Goal: Contribute content: Add original content to the website for others to see

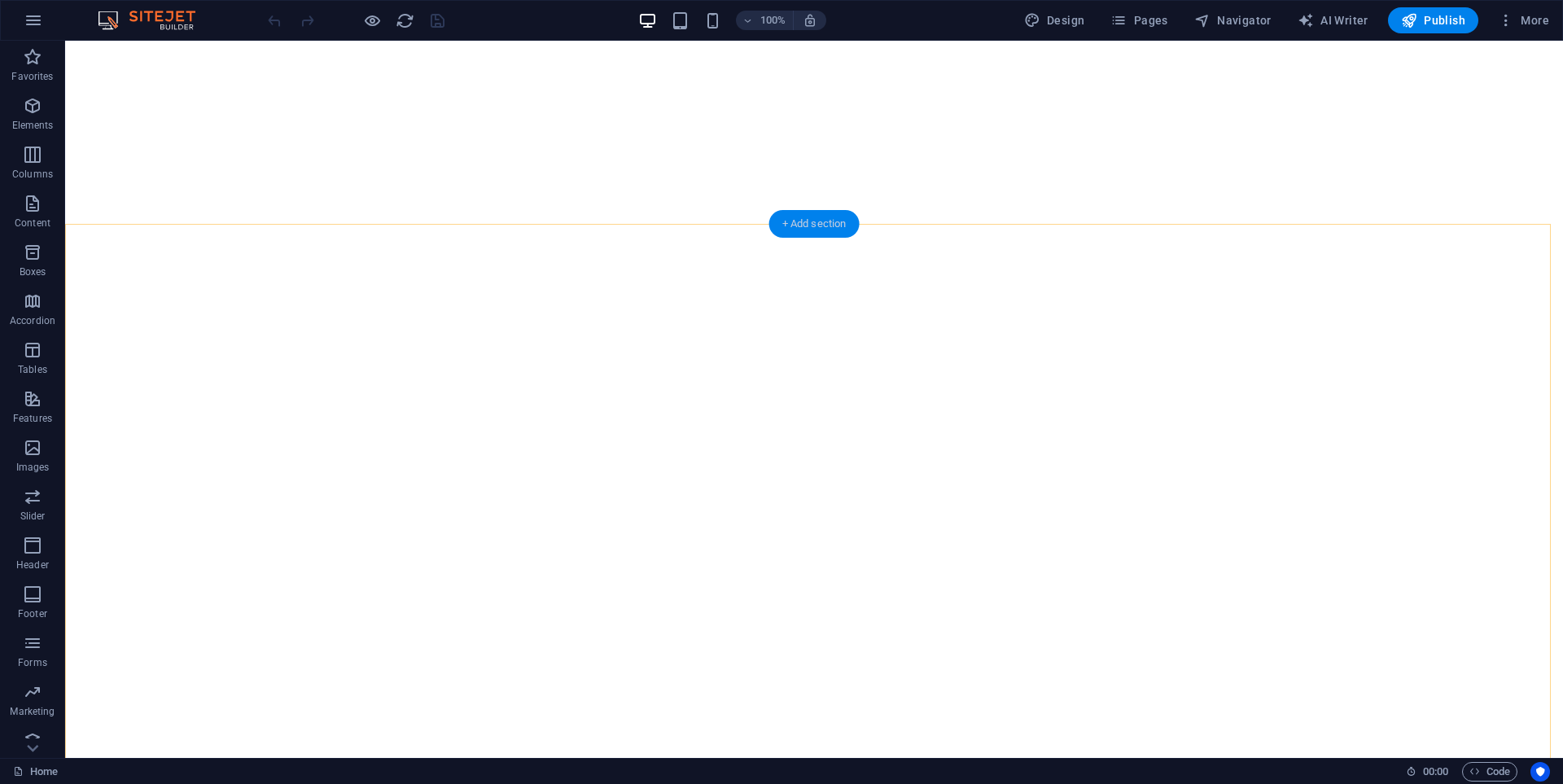
click at [806, 226] on div "+ Add section" at bounding box center [815, 224] width 91 height 27
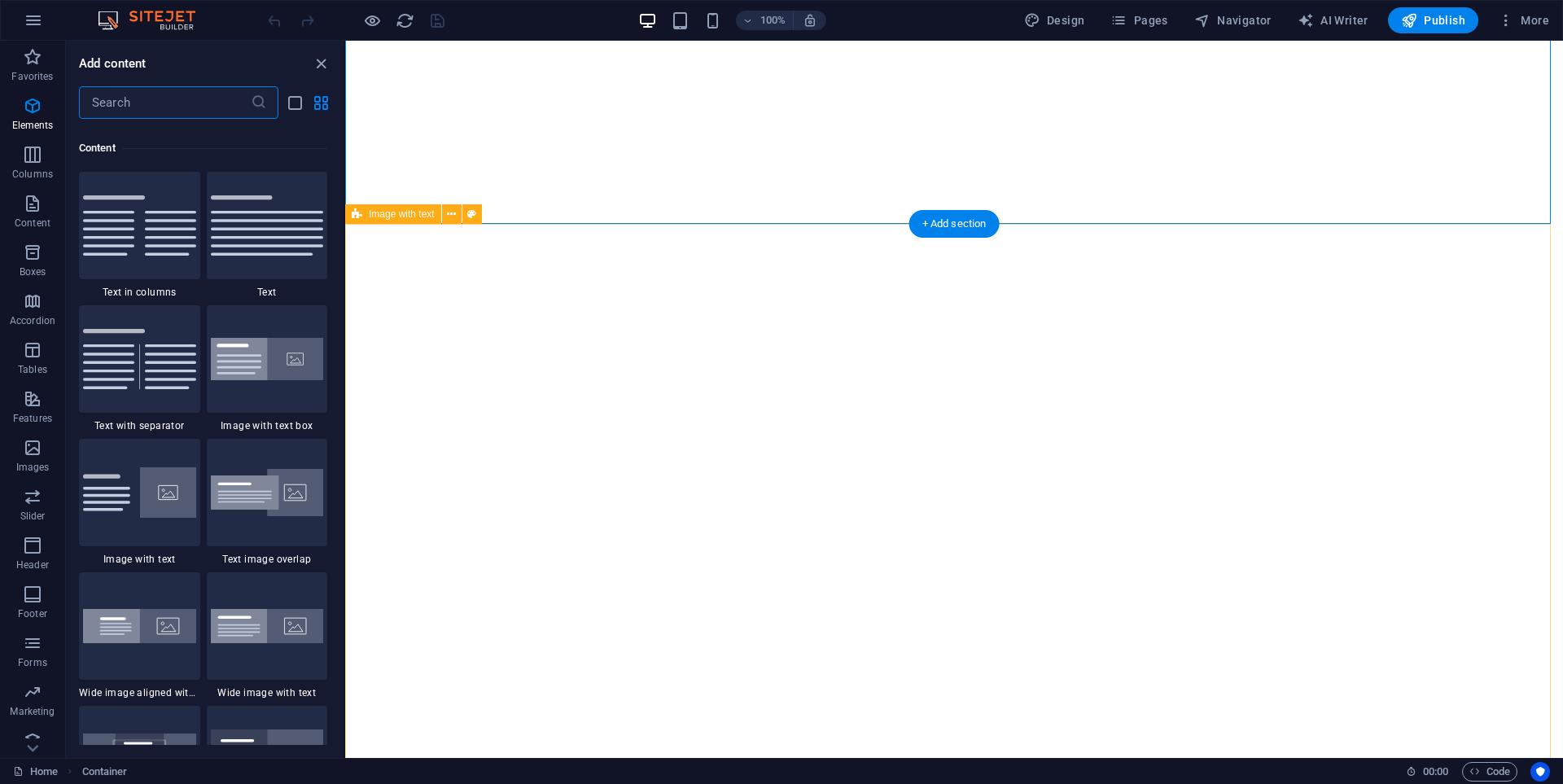
scroll to position [2847, 0]
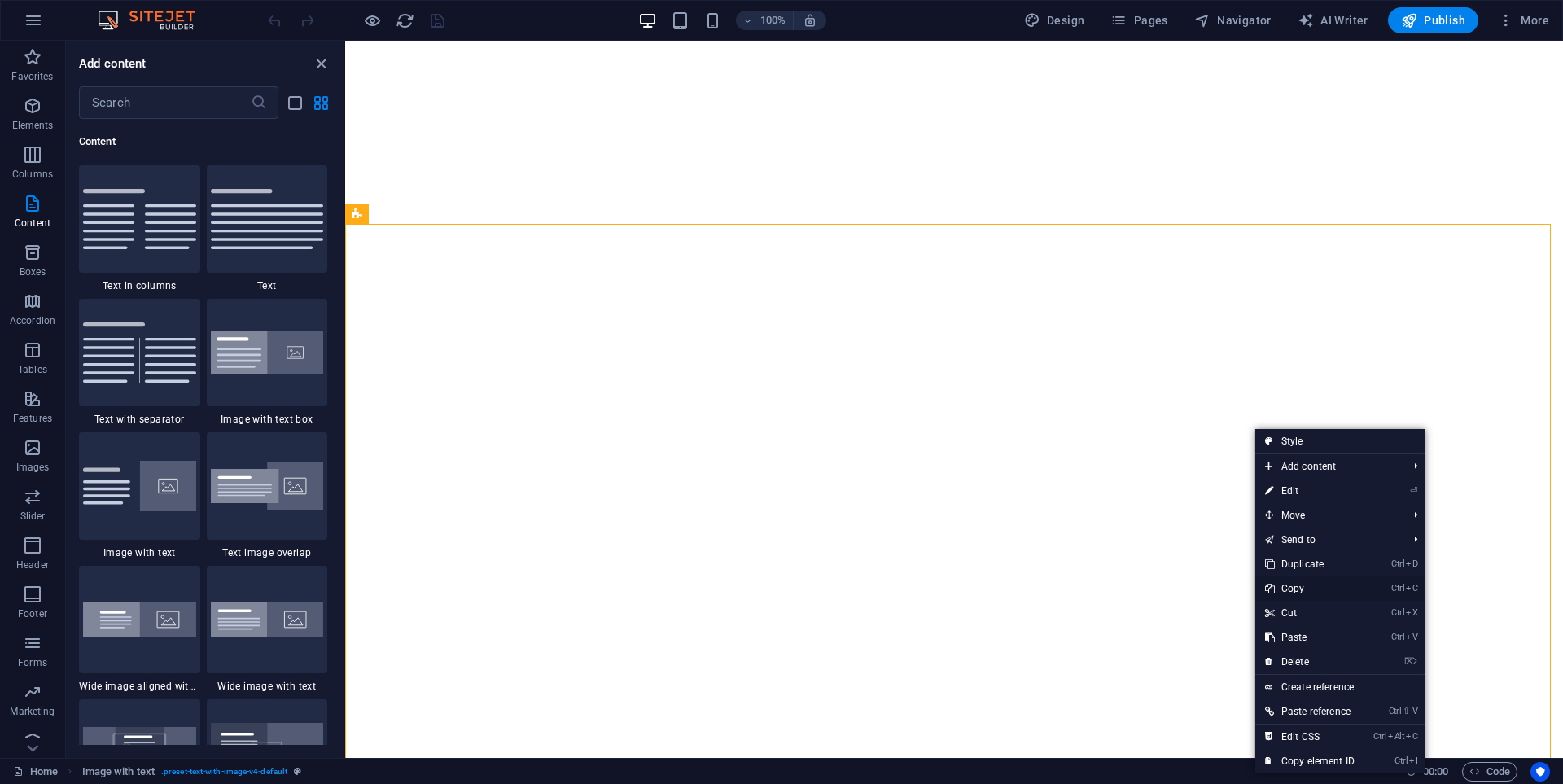
click at [1327, 588] on link "Ctrl C Copy" at bounding box center [1310, 588] width 109 height 24
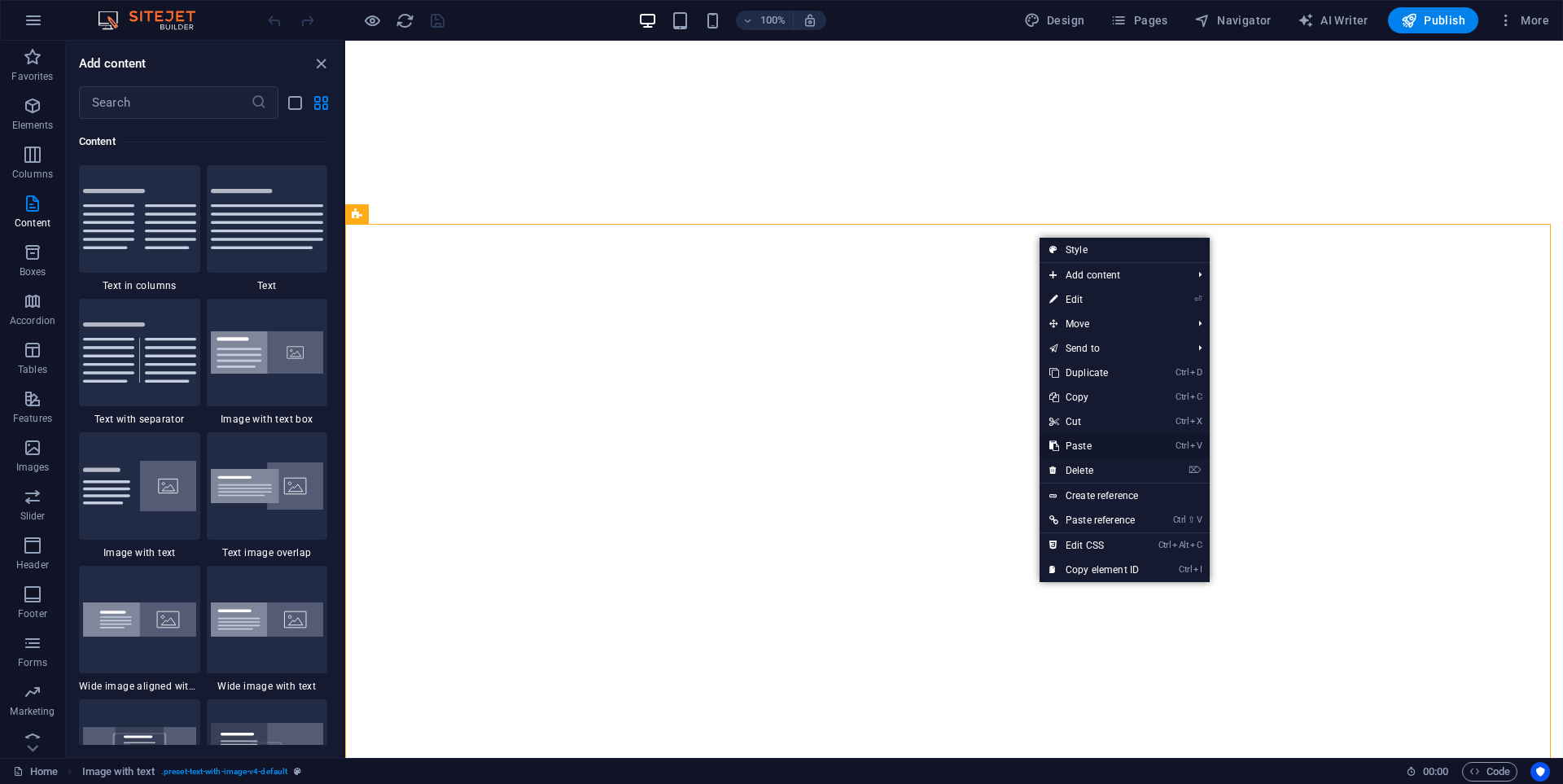
click at [1089, 451] on link "Ctrl V Paste" at bounding box center [1094, 445] width 109 height 24
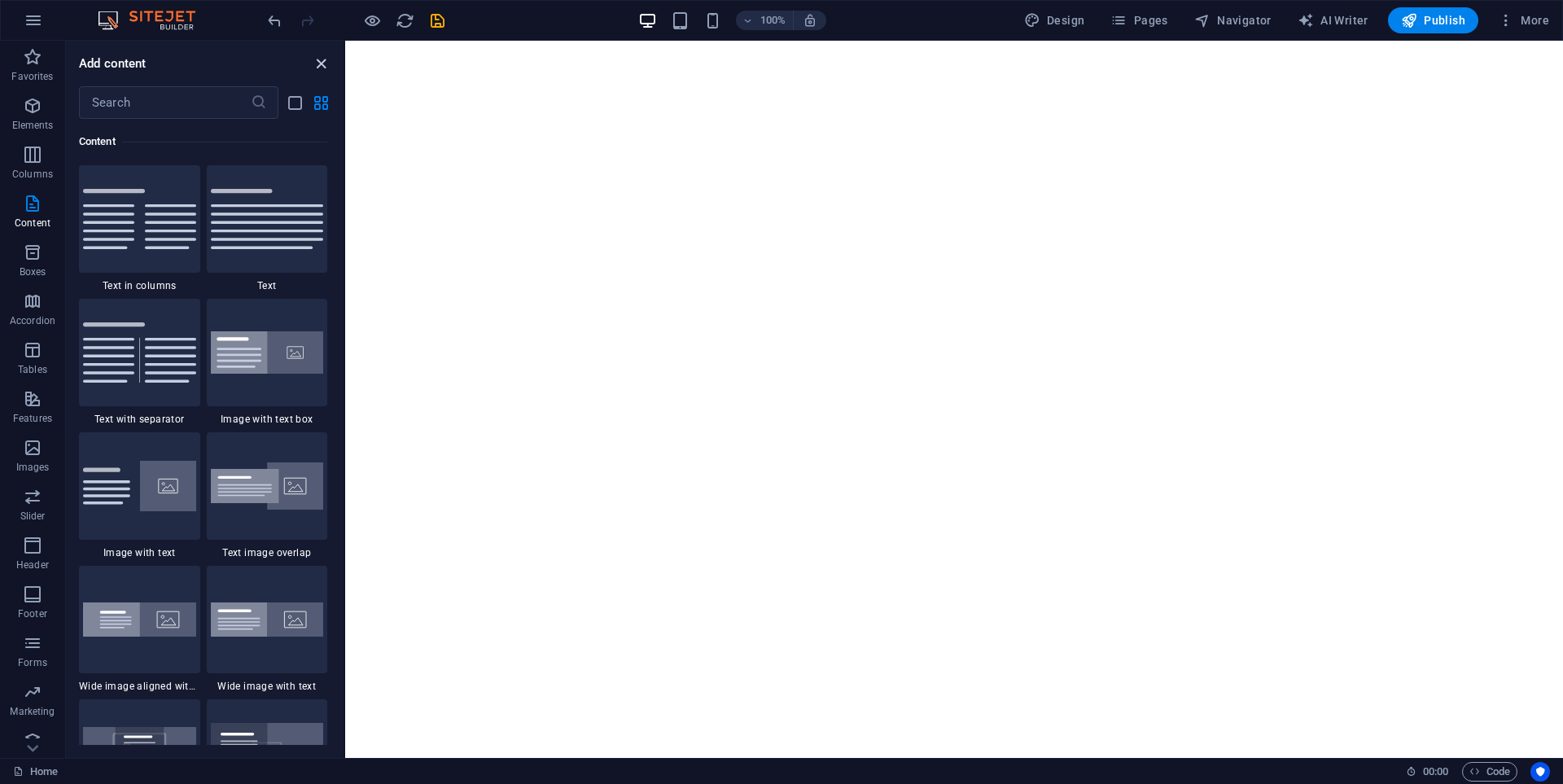
click at [313, 62] on icon "close panel" at bounding box center [320, 63] width 18 height 18
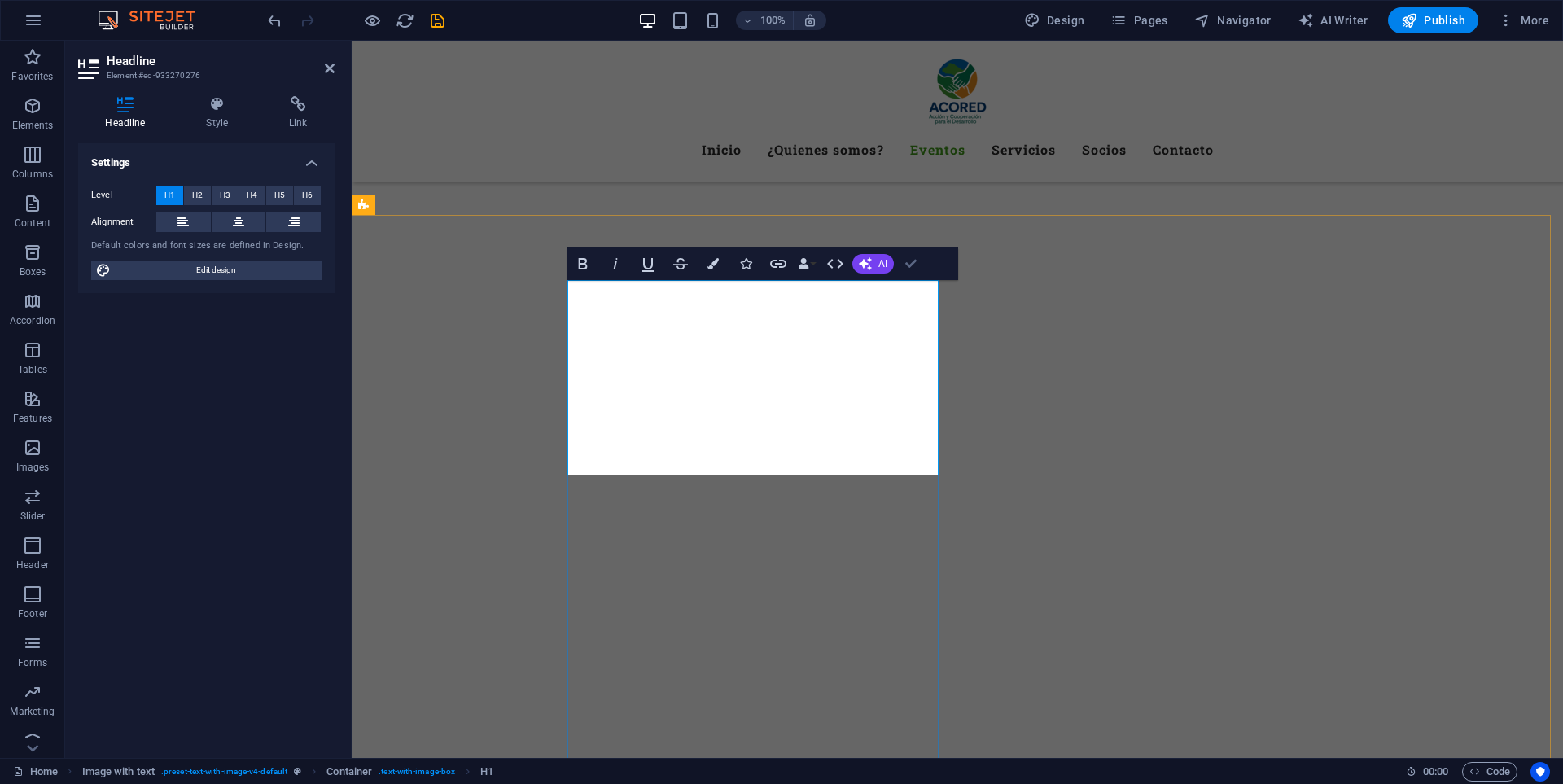
scroll to position [2059, 0]
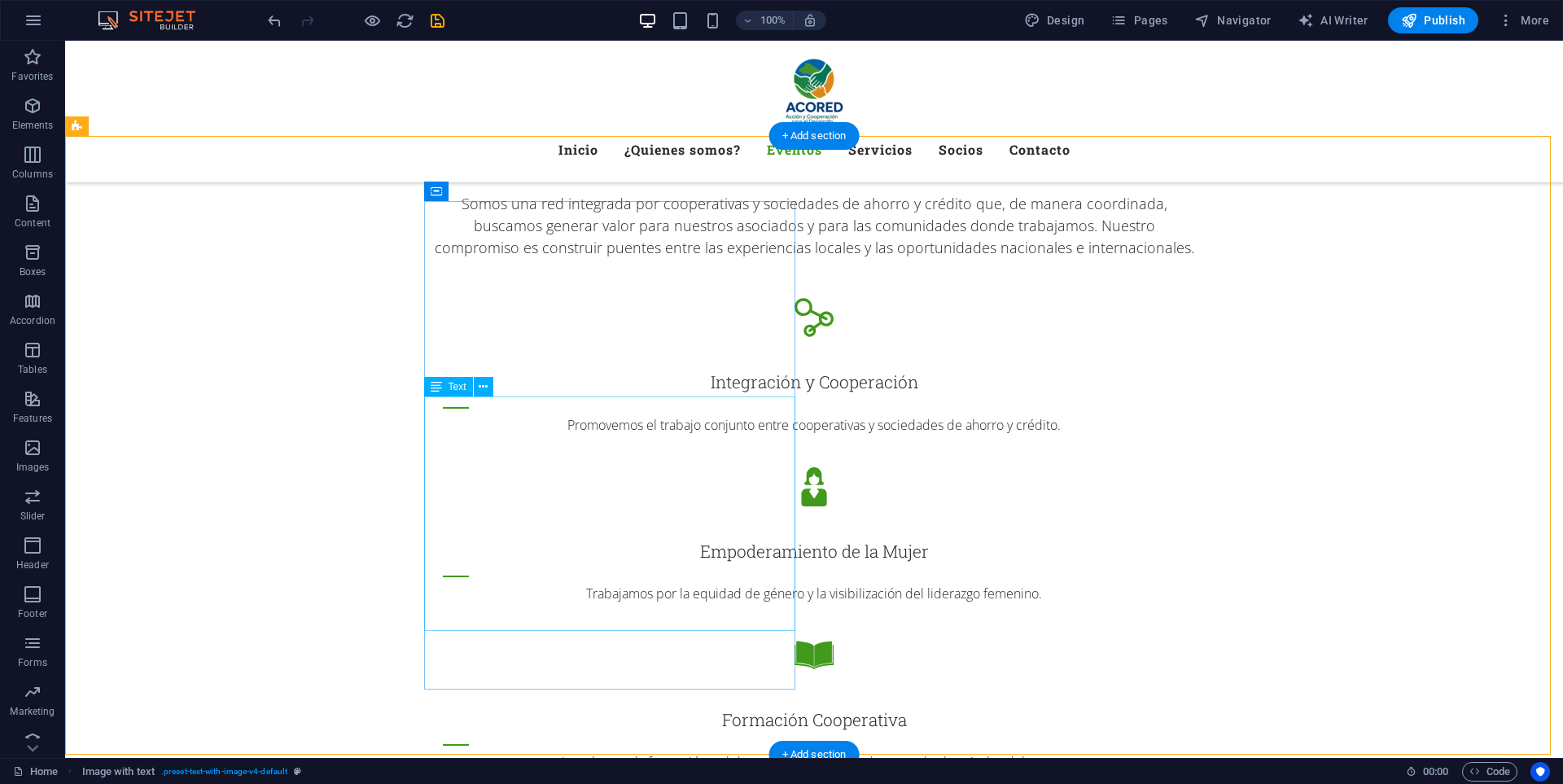
scroll to position [2141, 0]
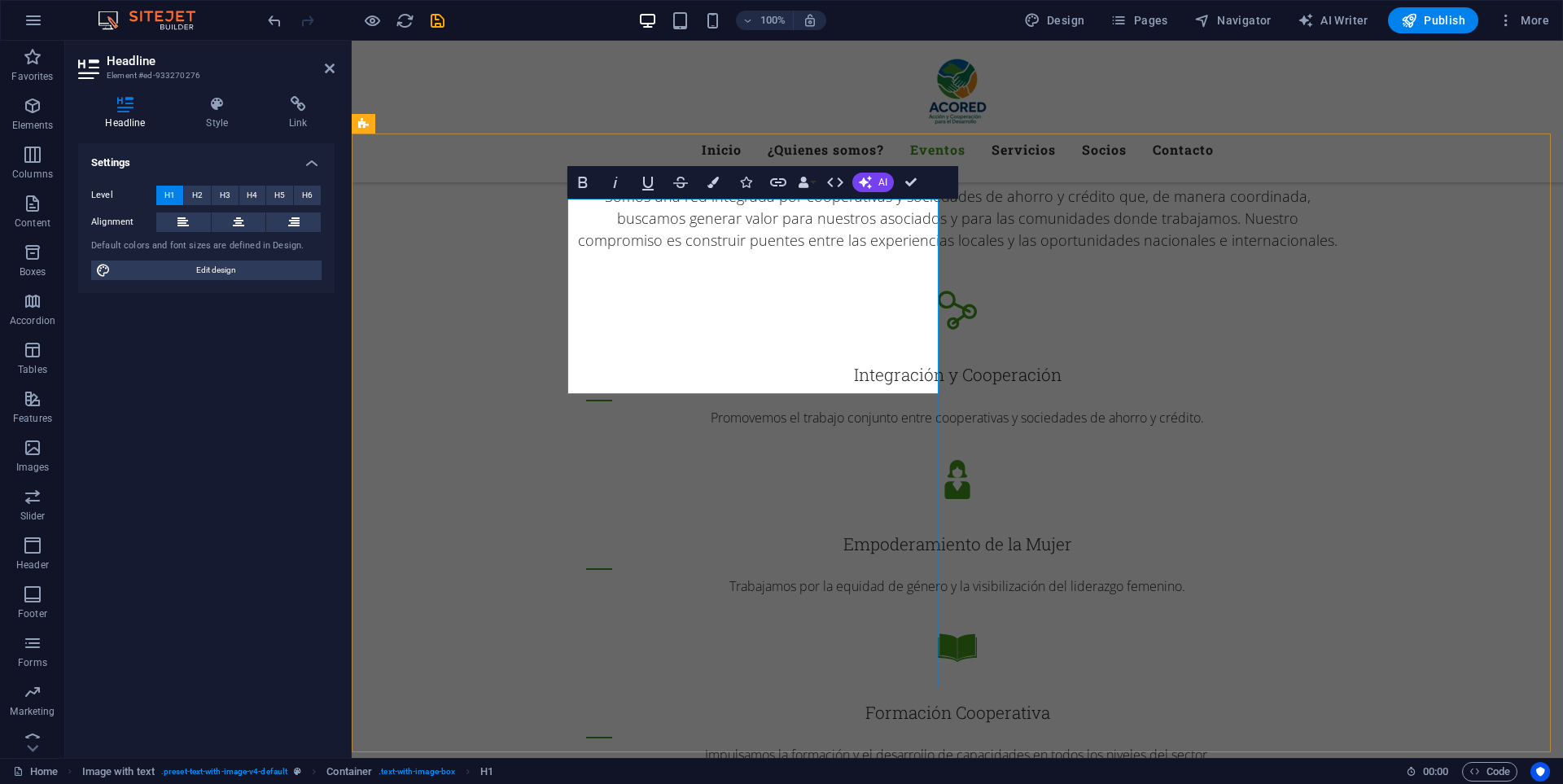
drag, startPoint x: 835, startPoint y: 374, endPoint x: 655, endPoint y: 319, distance: 188.2
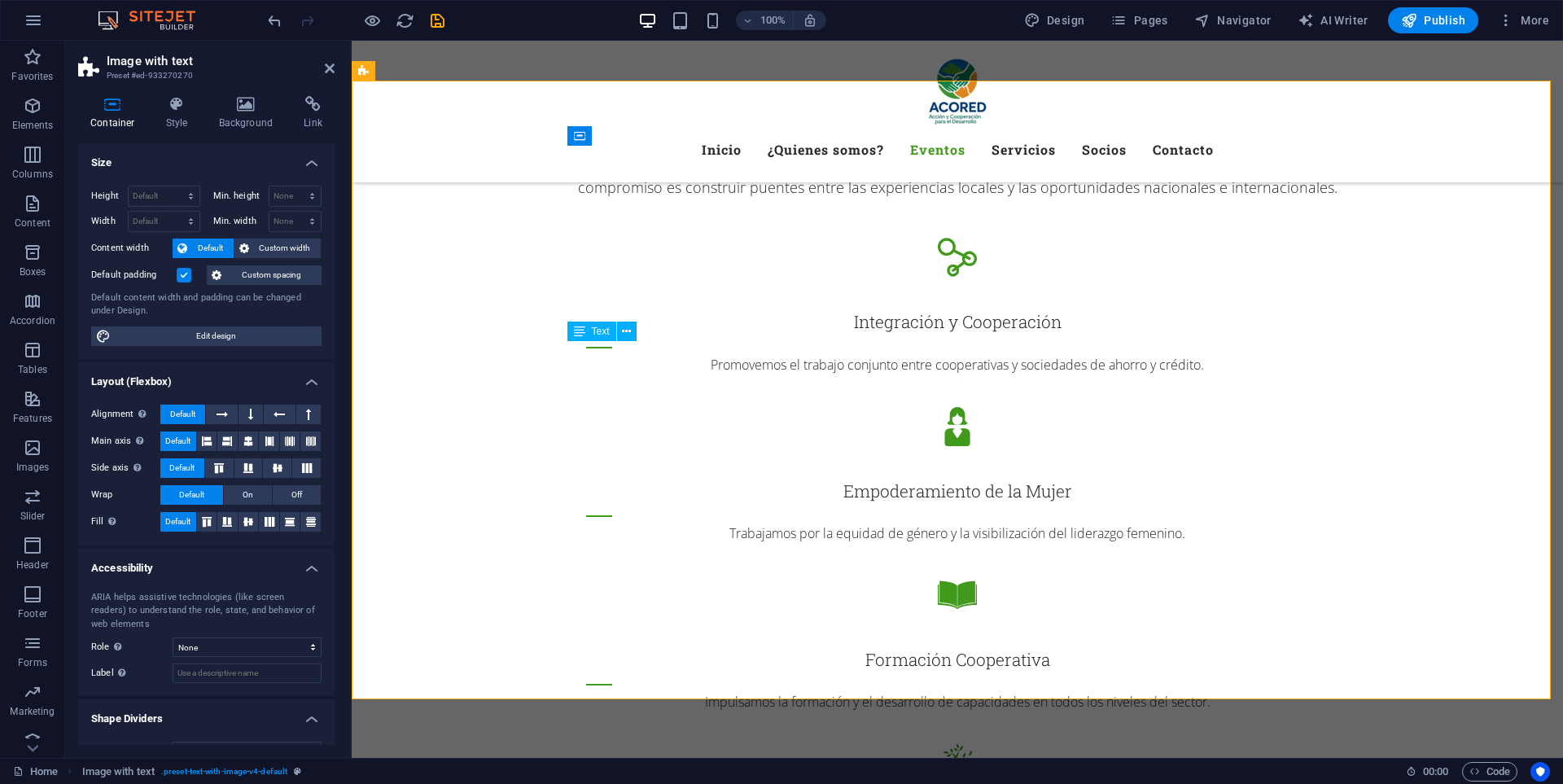
scroll to position [2223, 0]
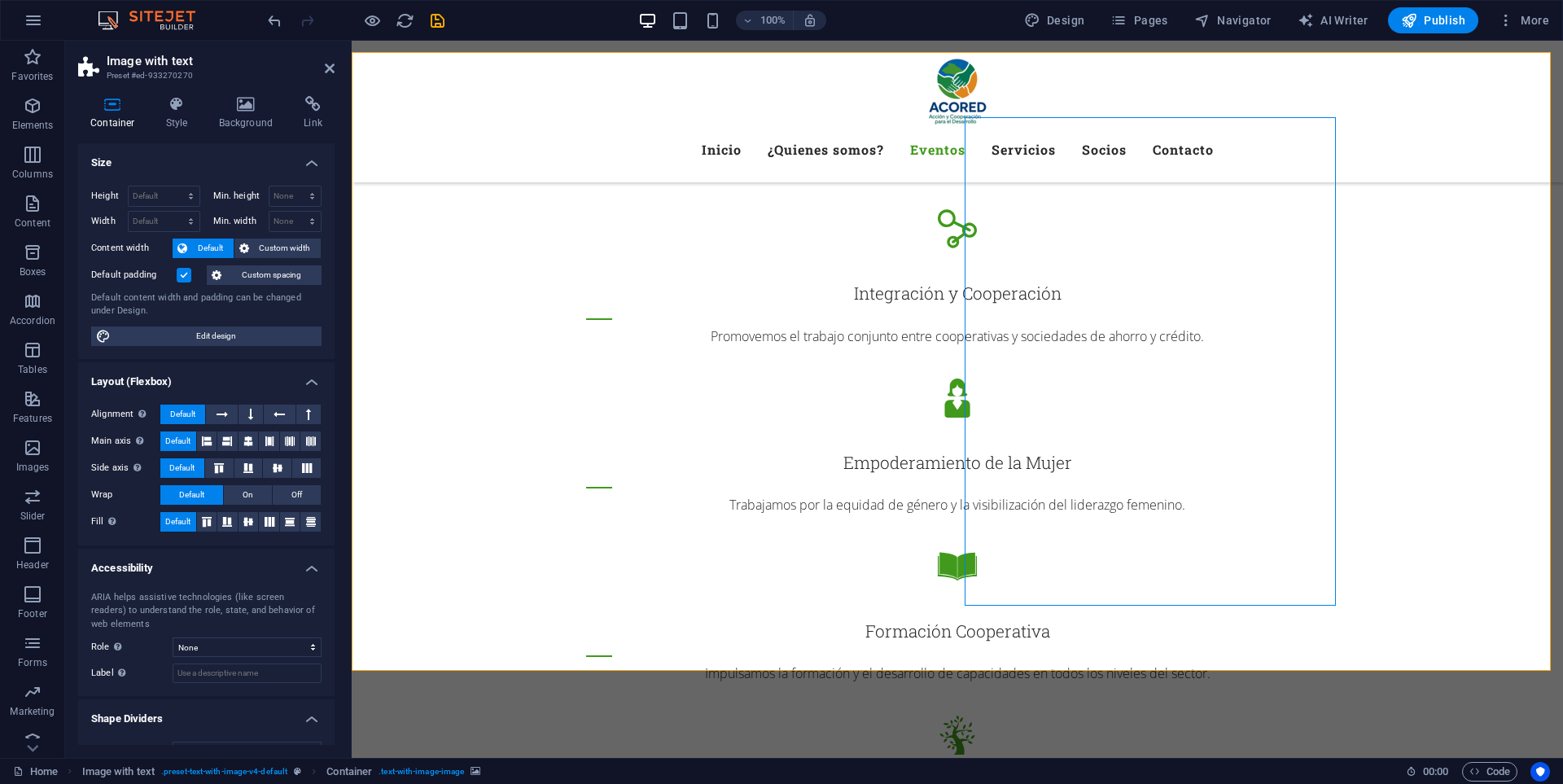
select select "px"
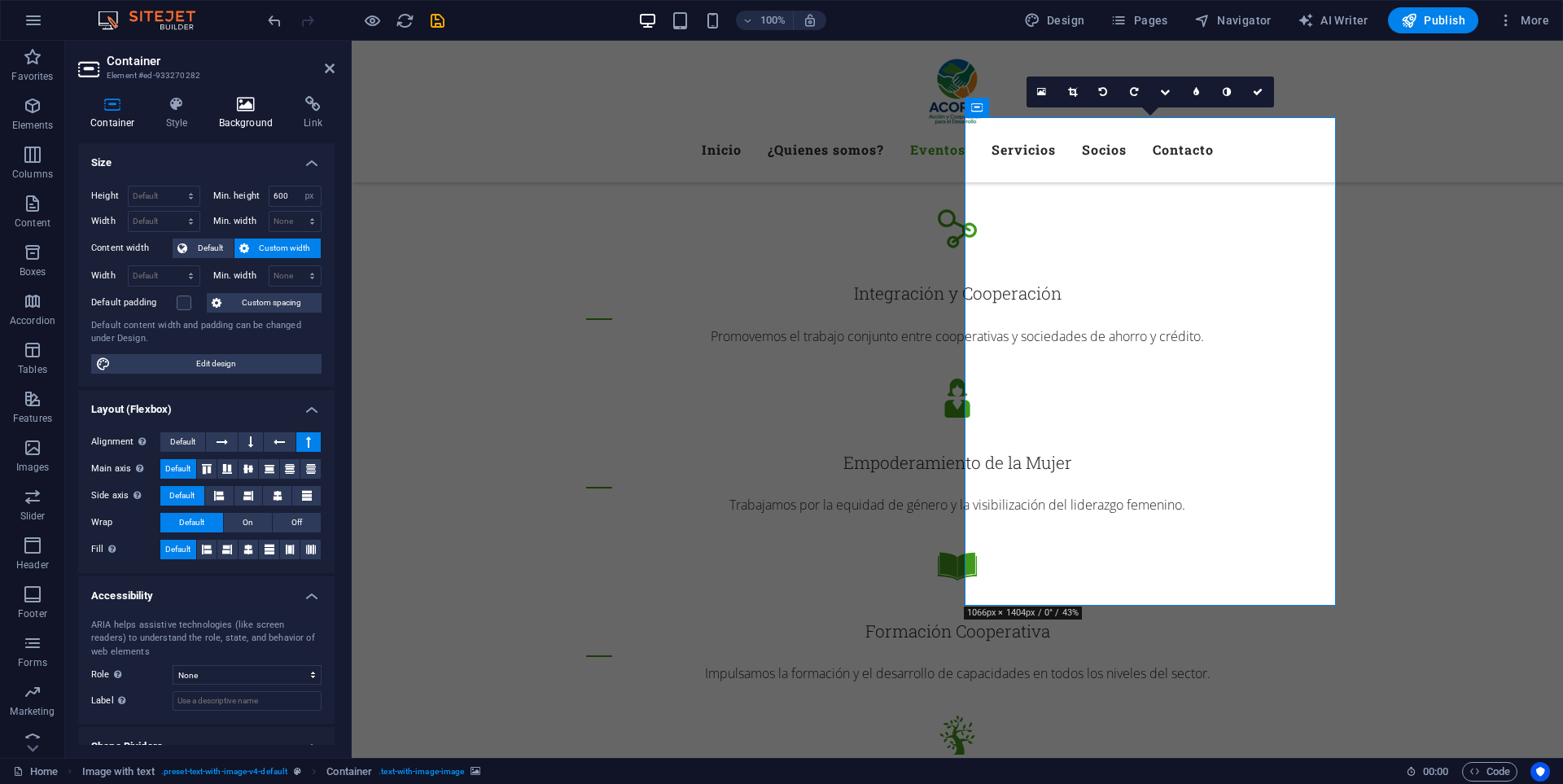
click at [248, 121] on h4 "Background" at bounding box center [249, 113] width 86 height 34
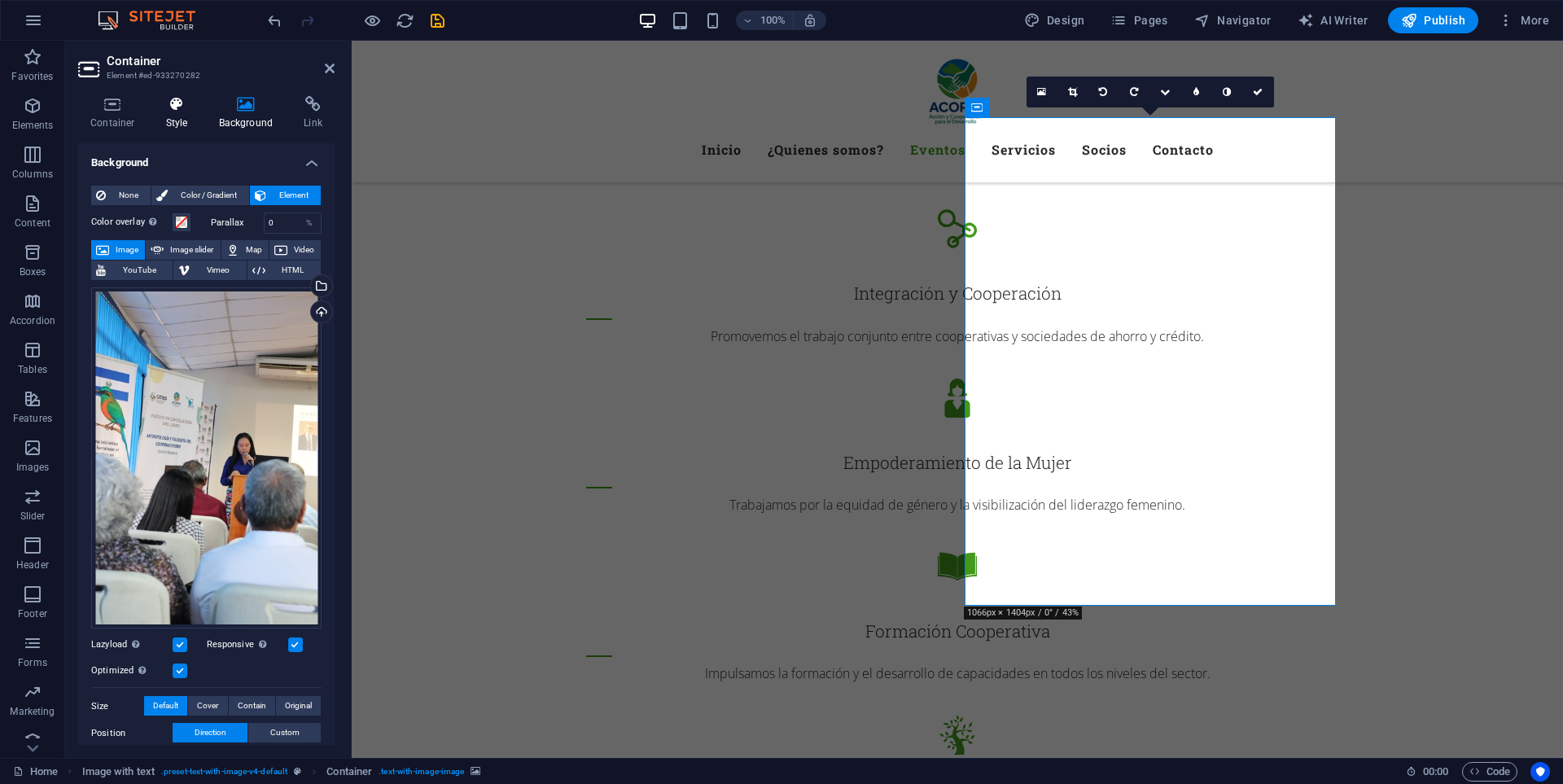
click at [179, 119] on h4 "Style" at bounding box center [180, 113] width 53 height 34
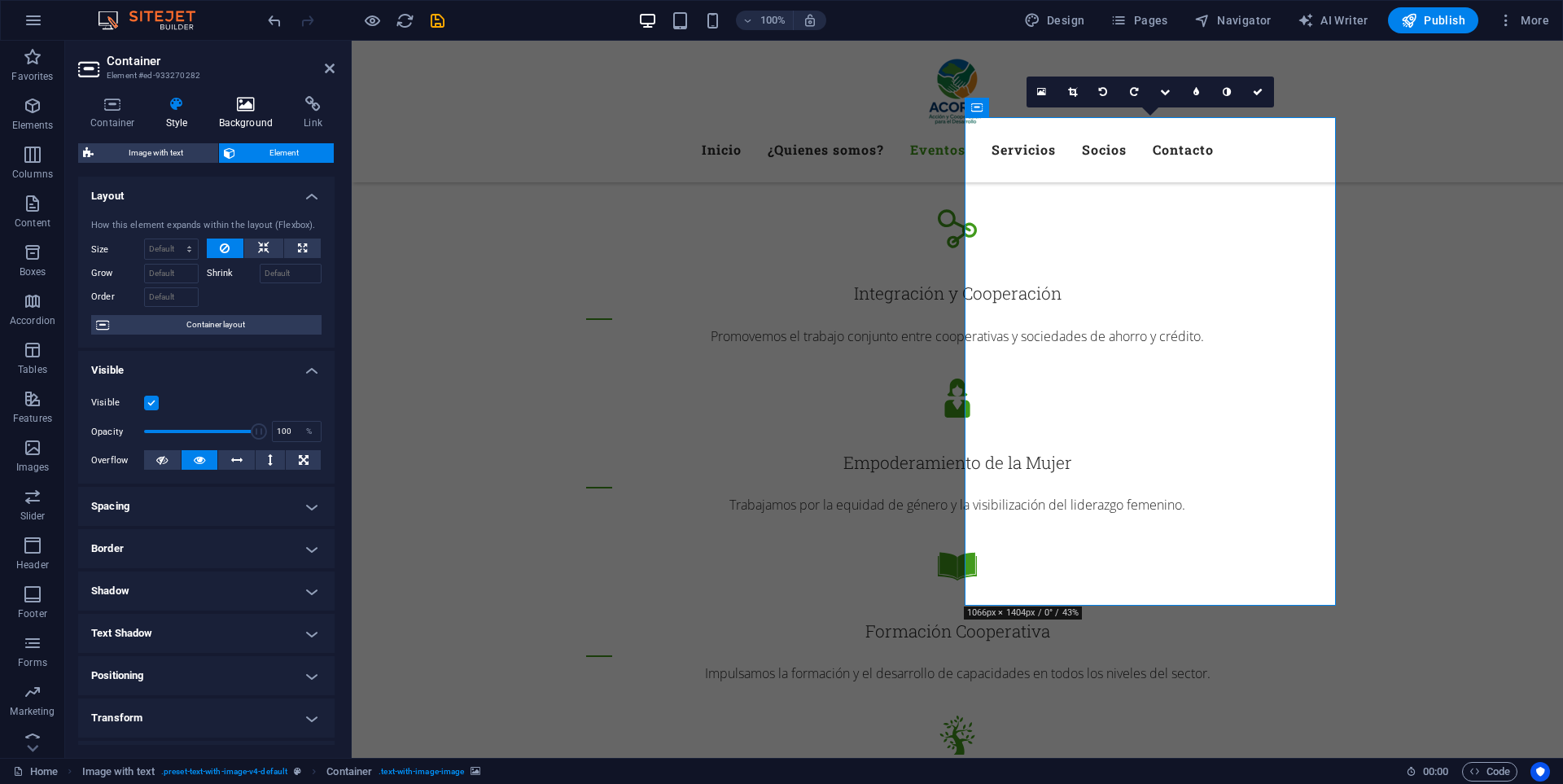
click at [249, 113] on h4 "Background" at bounding box center [249, 113] width 86 height 34
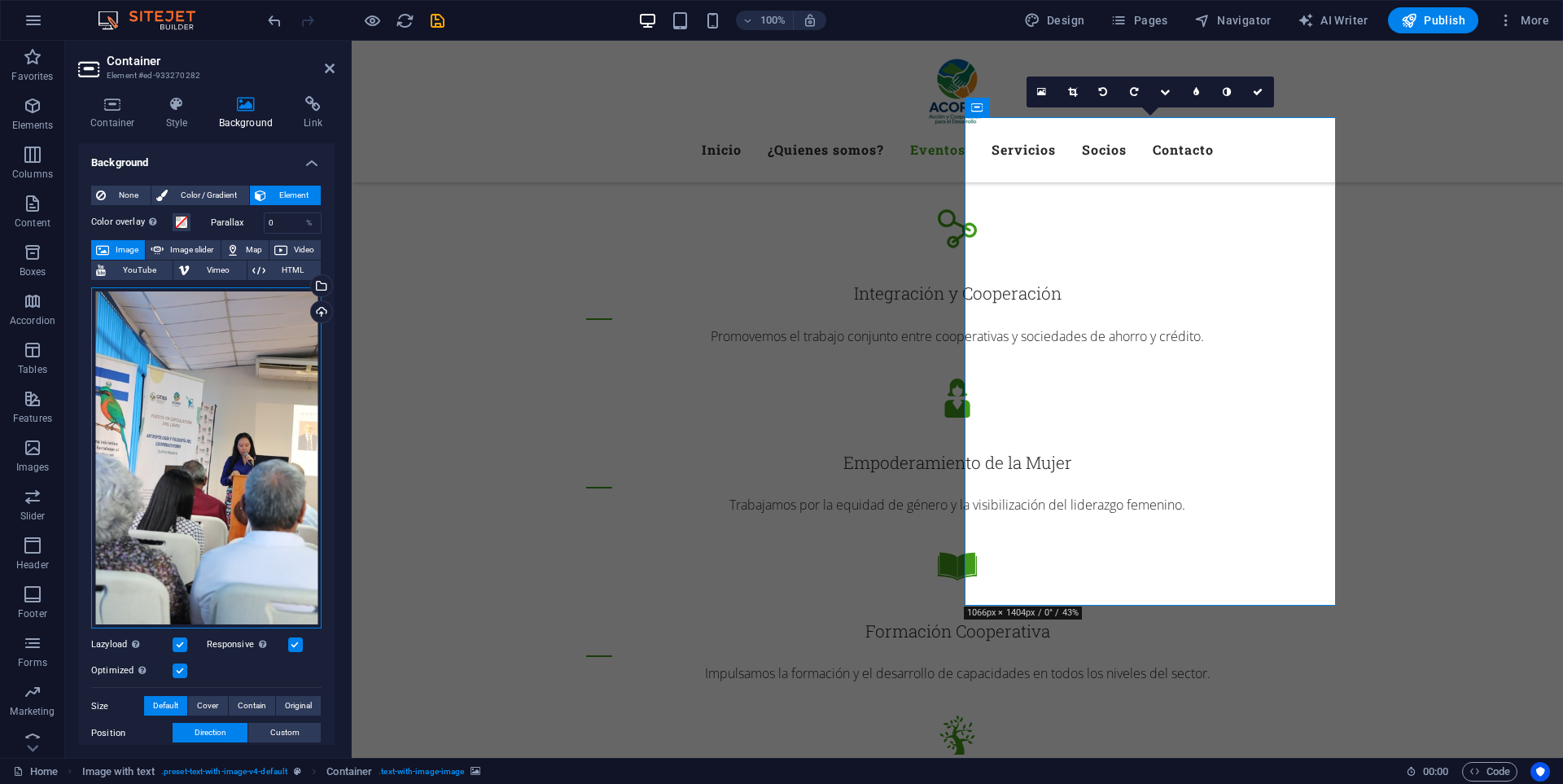
click at [202, 438] on div "Drag files here, click to choose files or select files from Files or our free s…" at bounding box center [206, 457] width 231 height 341
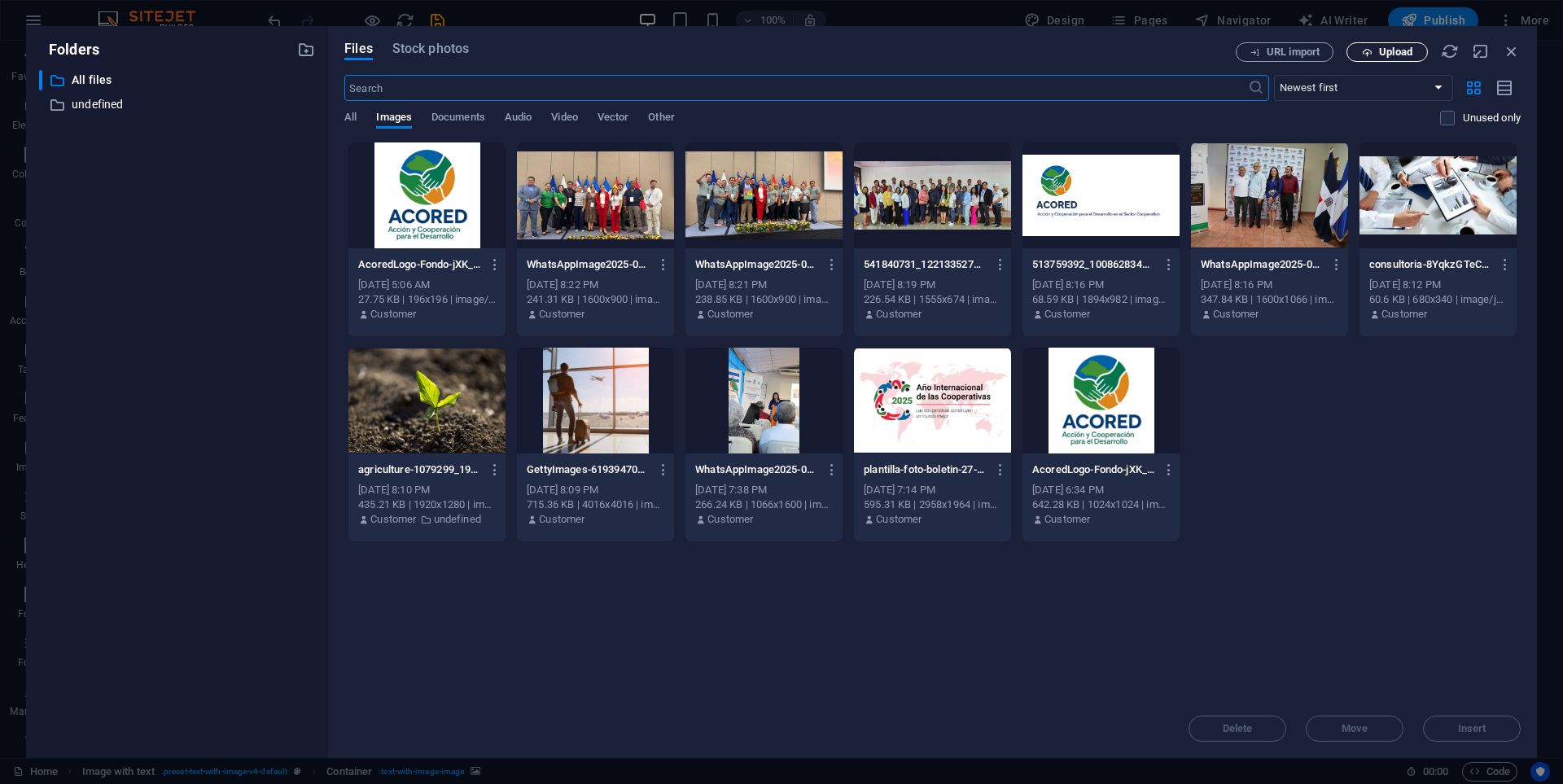
click at [1404, 57] on span "Upload" at bounding box center [1396, 53] width 33 height 10
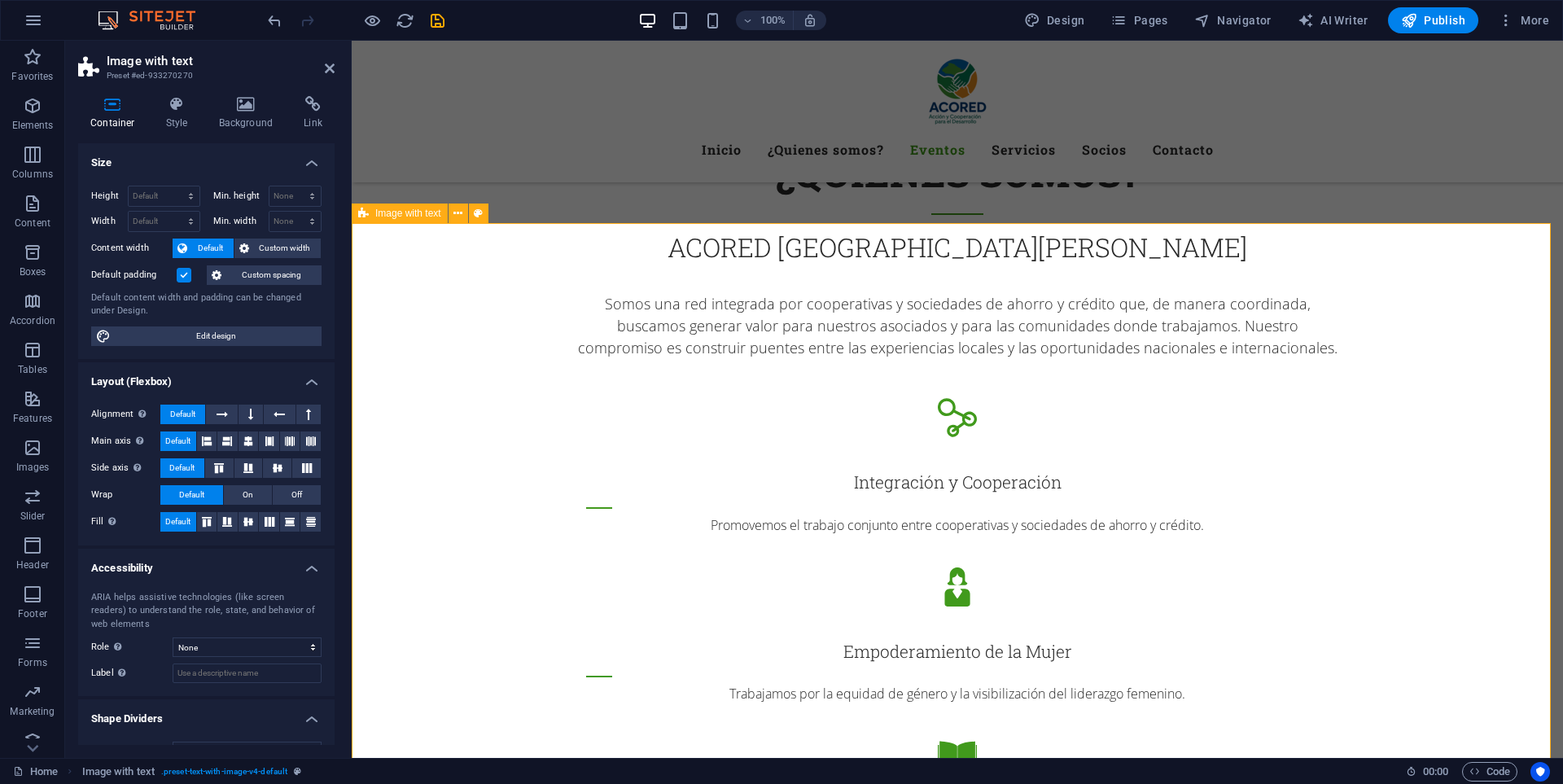
scroll to position [2059, 0]
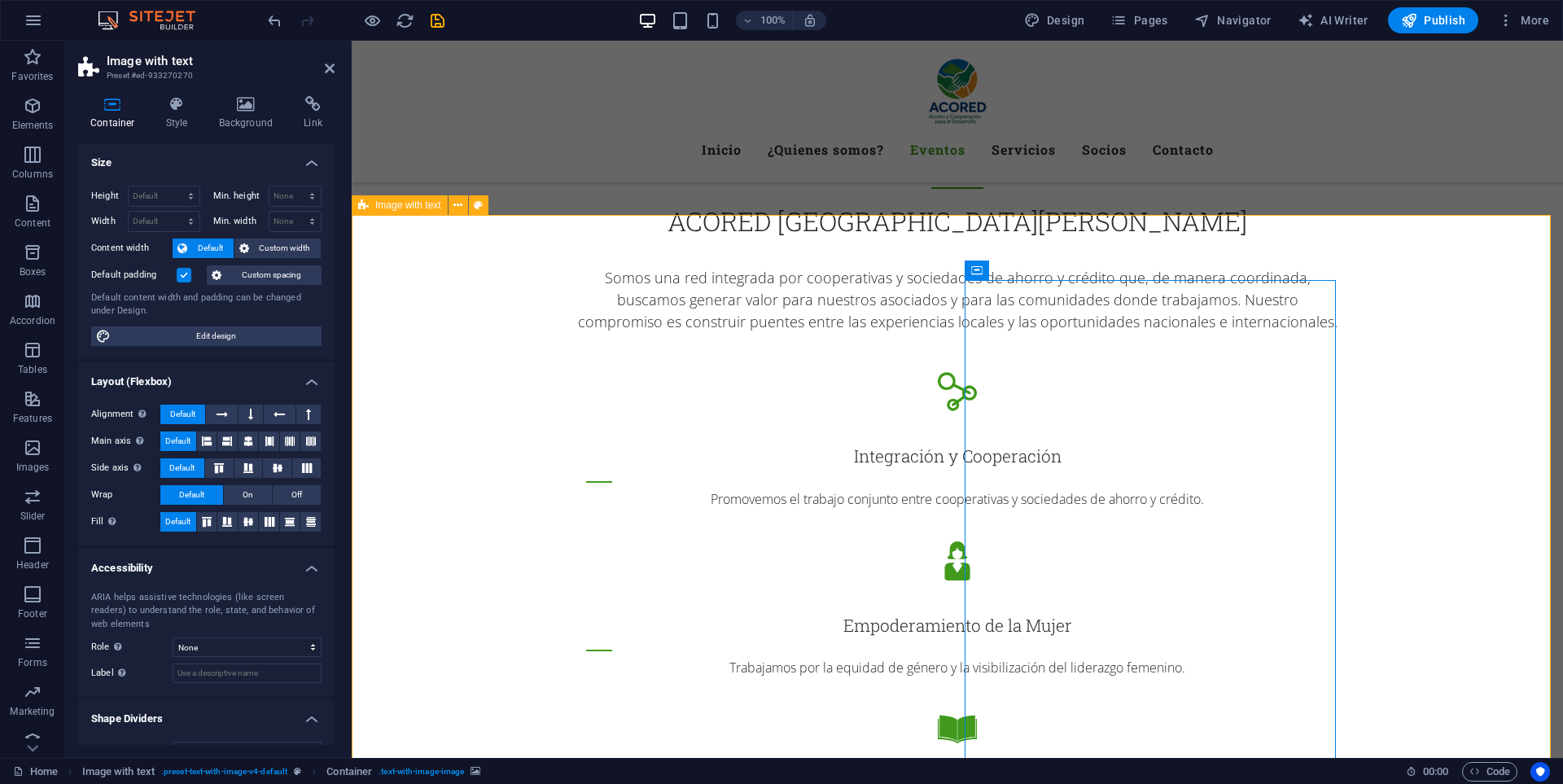
drag, startPoint x: 1117, startPoint y: 409, endPoint x: 1118, endPoint y: 450, distance: 41.0
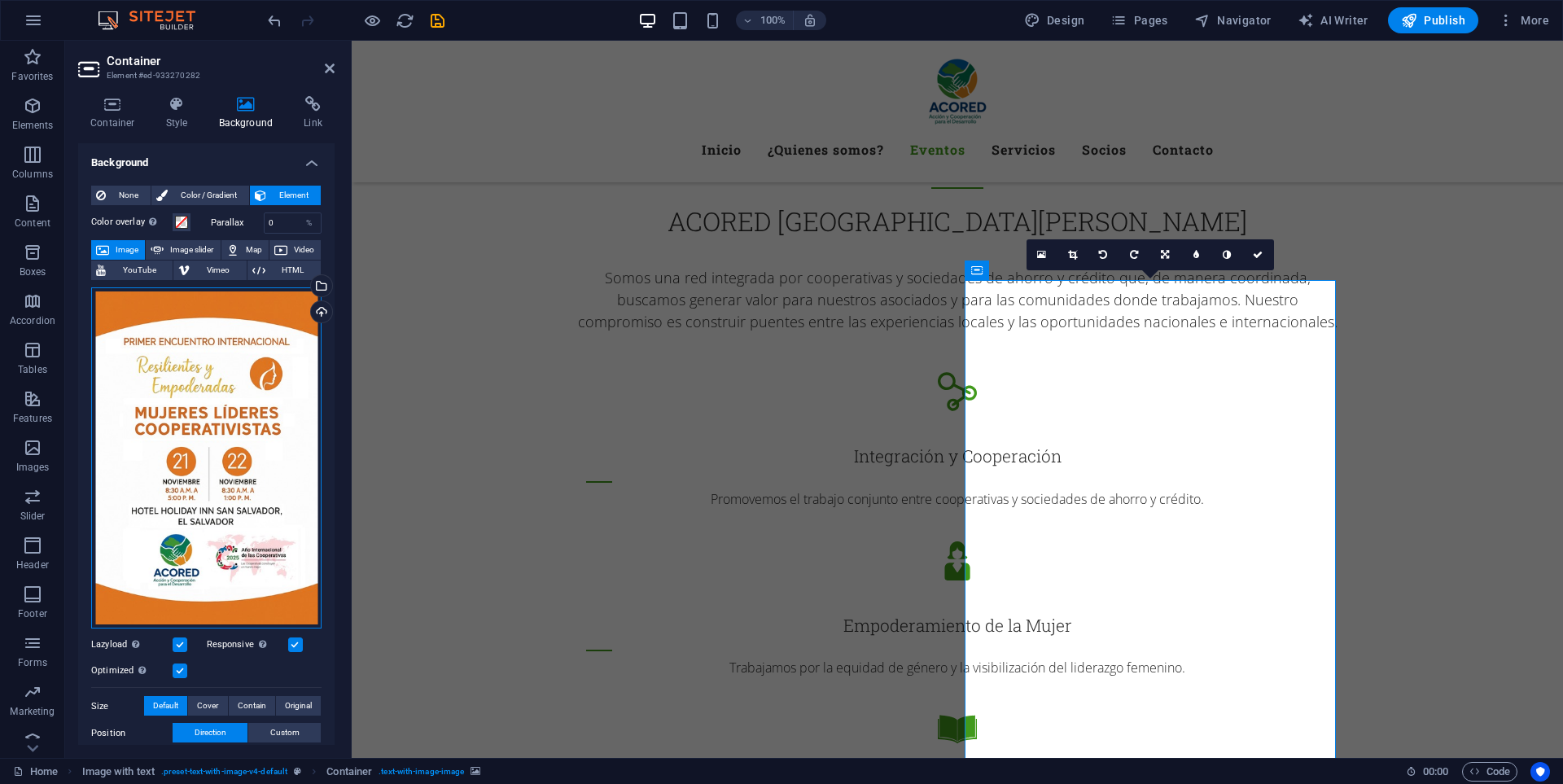
drag, startPoint x: 236, startPoint y: 398, endPoint x: 227, endPoint y: 453, distance: 55.7
click at [227, 453] on div "Drag files here, click to choose files or select files from Files or our free s…" at bounding box center [206, 457] width 231 height 341
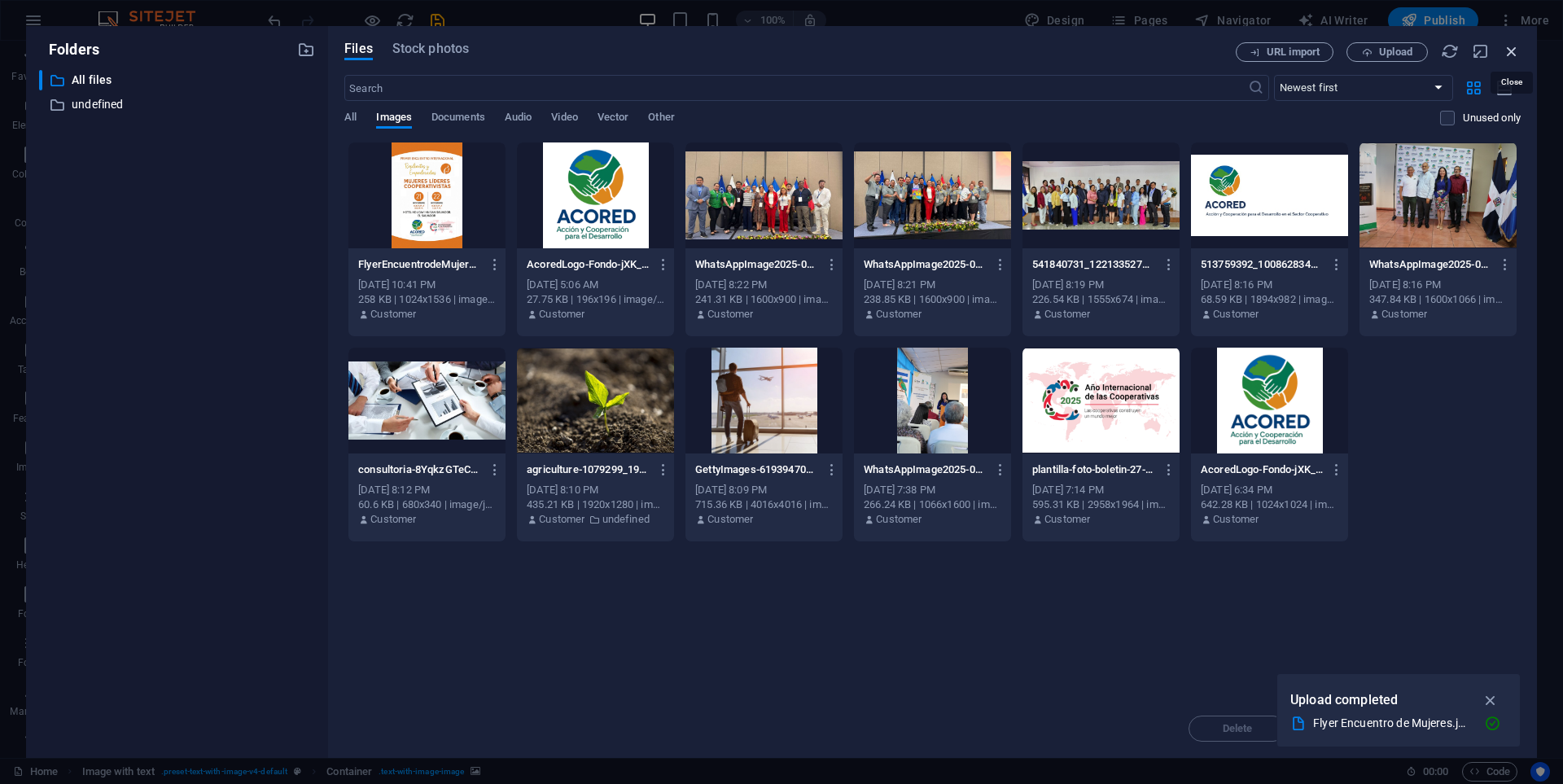
click at [1510, 51] on icon "button" at bounding box center [1511, 52] width 18 height 18
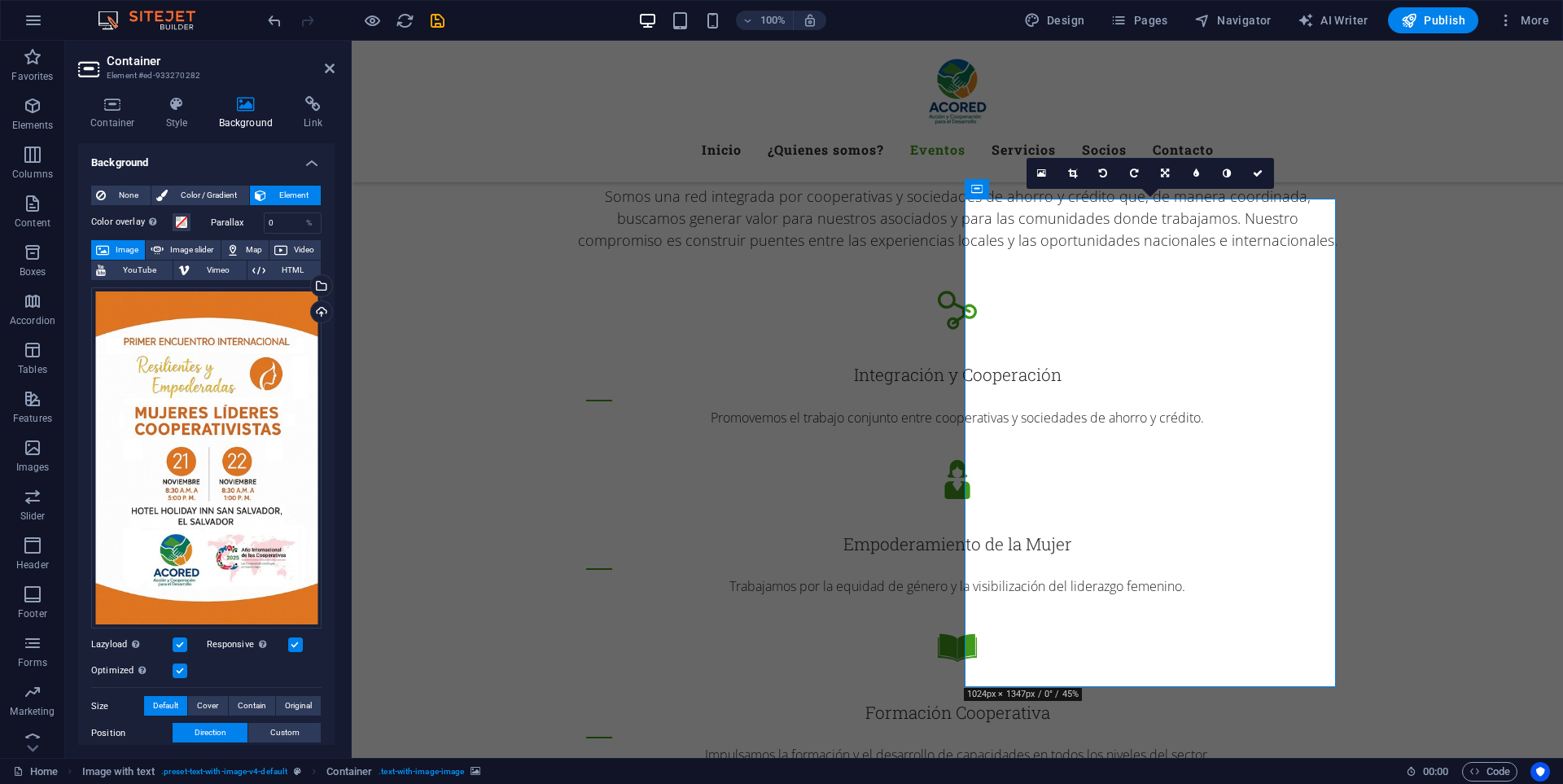
scroll to position [82, 0]
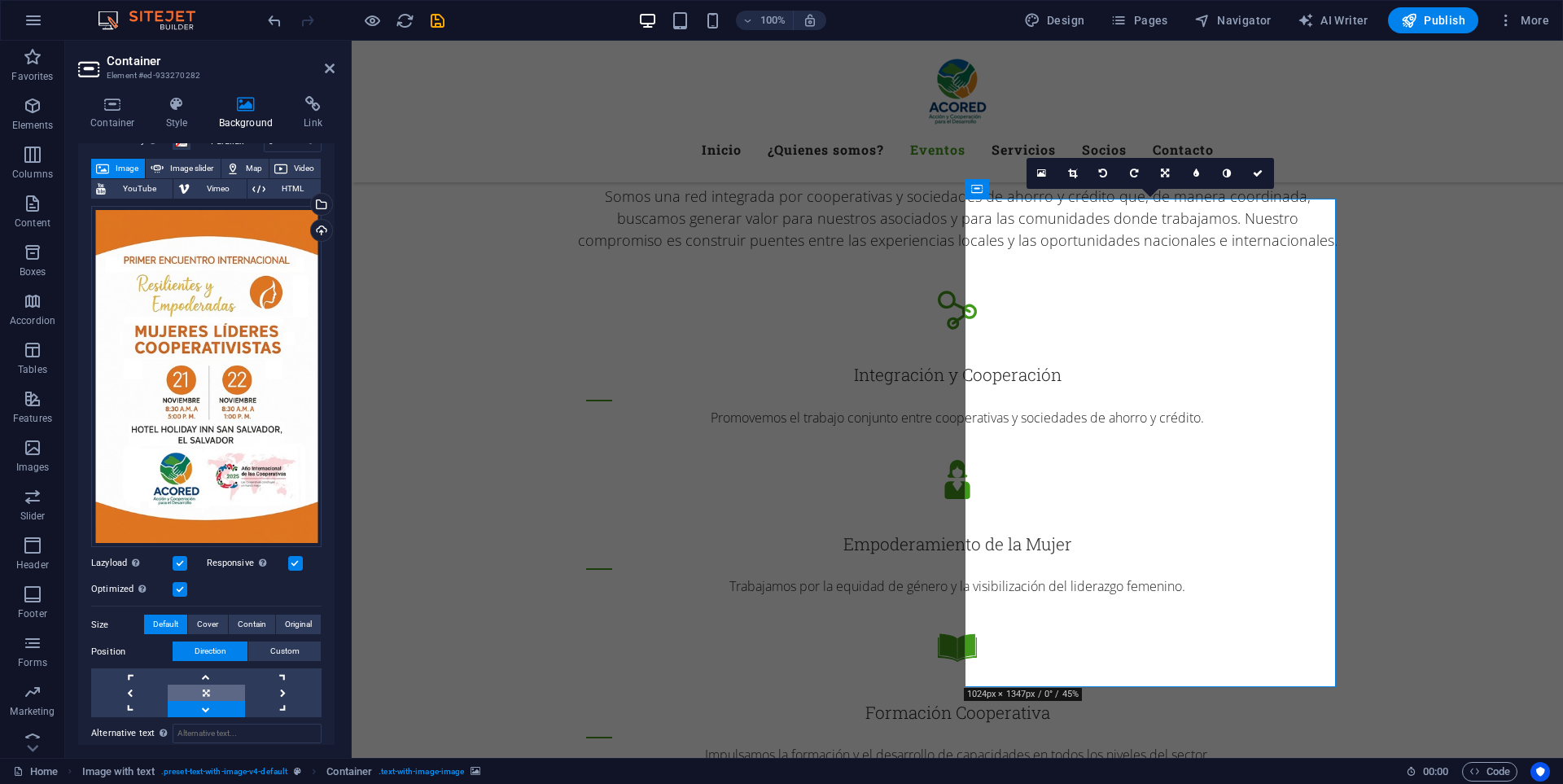
click at [204, 685] on link at bounding box center [205, 693] width 77 height 17
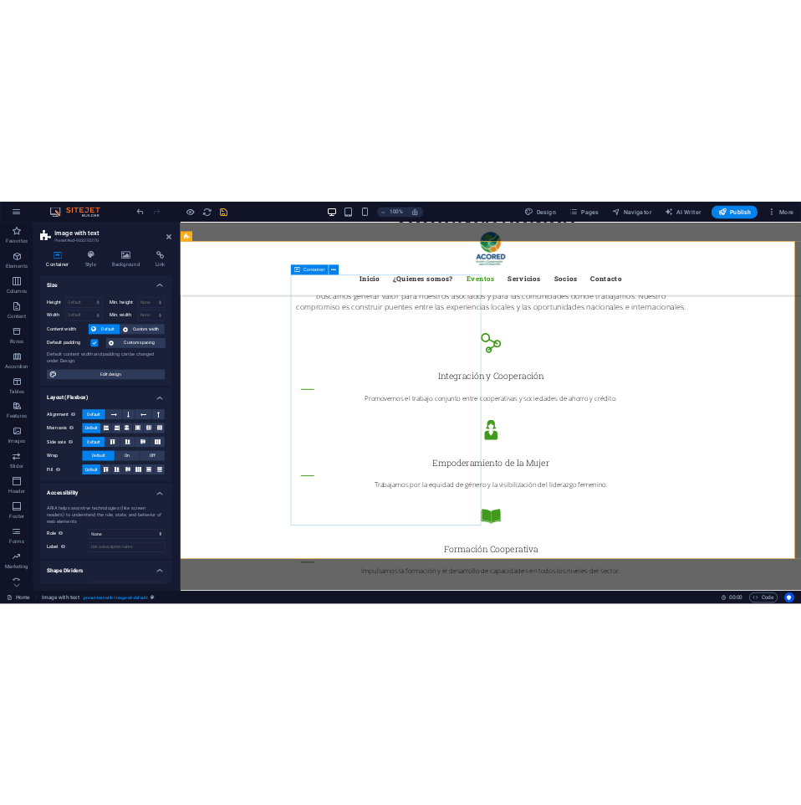
scroll to position [2275, 0]
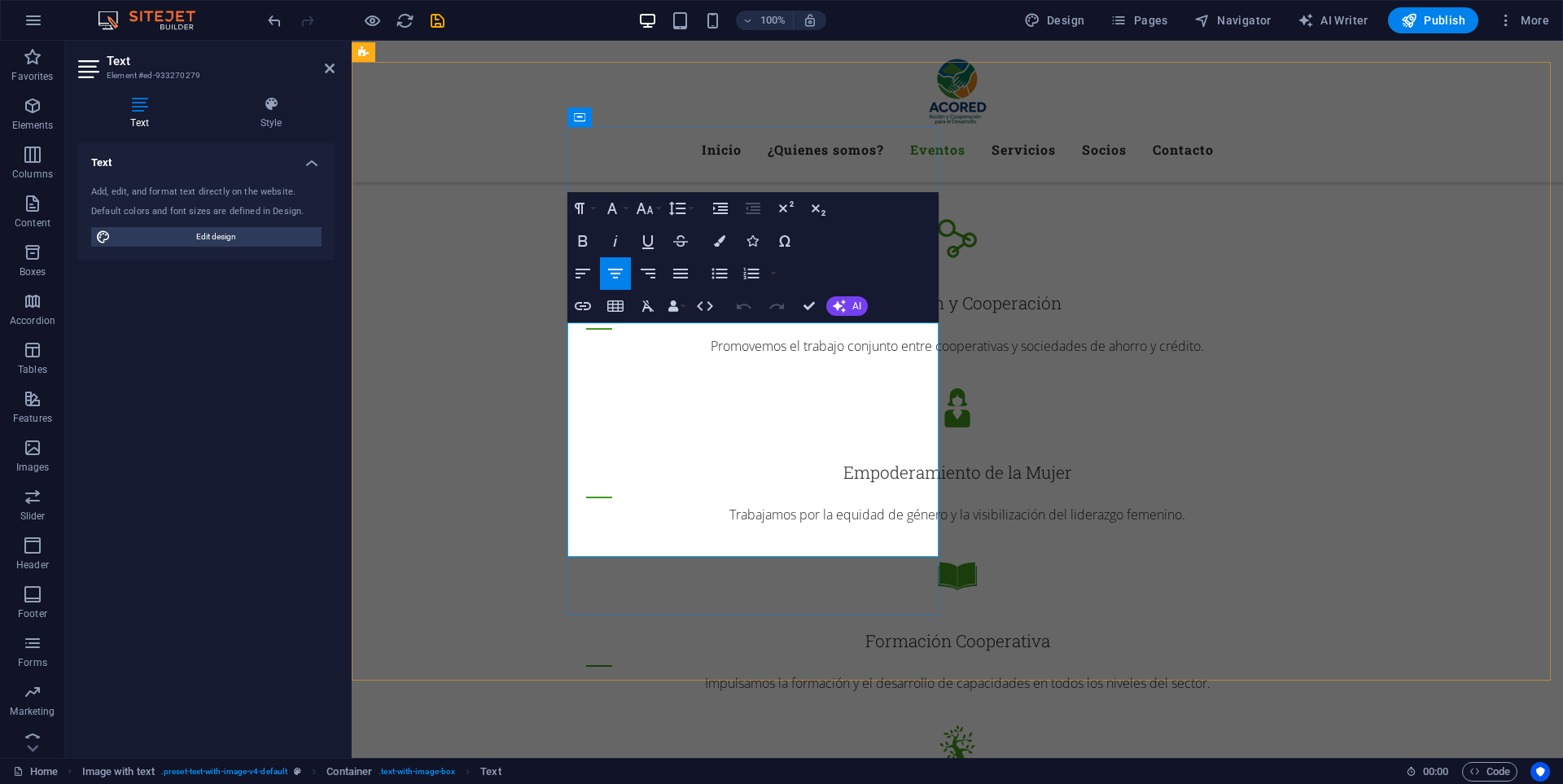
drag, startPoint x: 795, startPoint y: 550, endPoint x: 567, endPoint y: 348, distance: 304.6
copy div "ACORED y CIDES tienen el honor de invitarle a la presentación y lanzamiento del…"
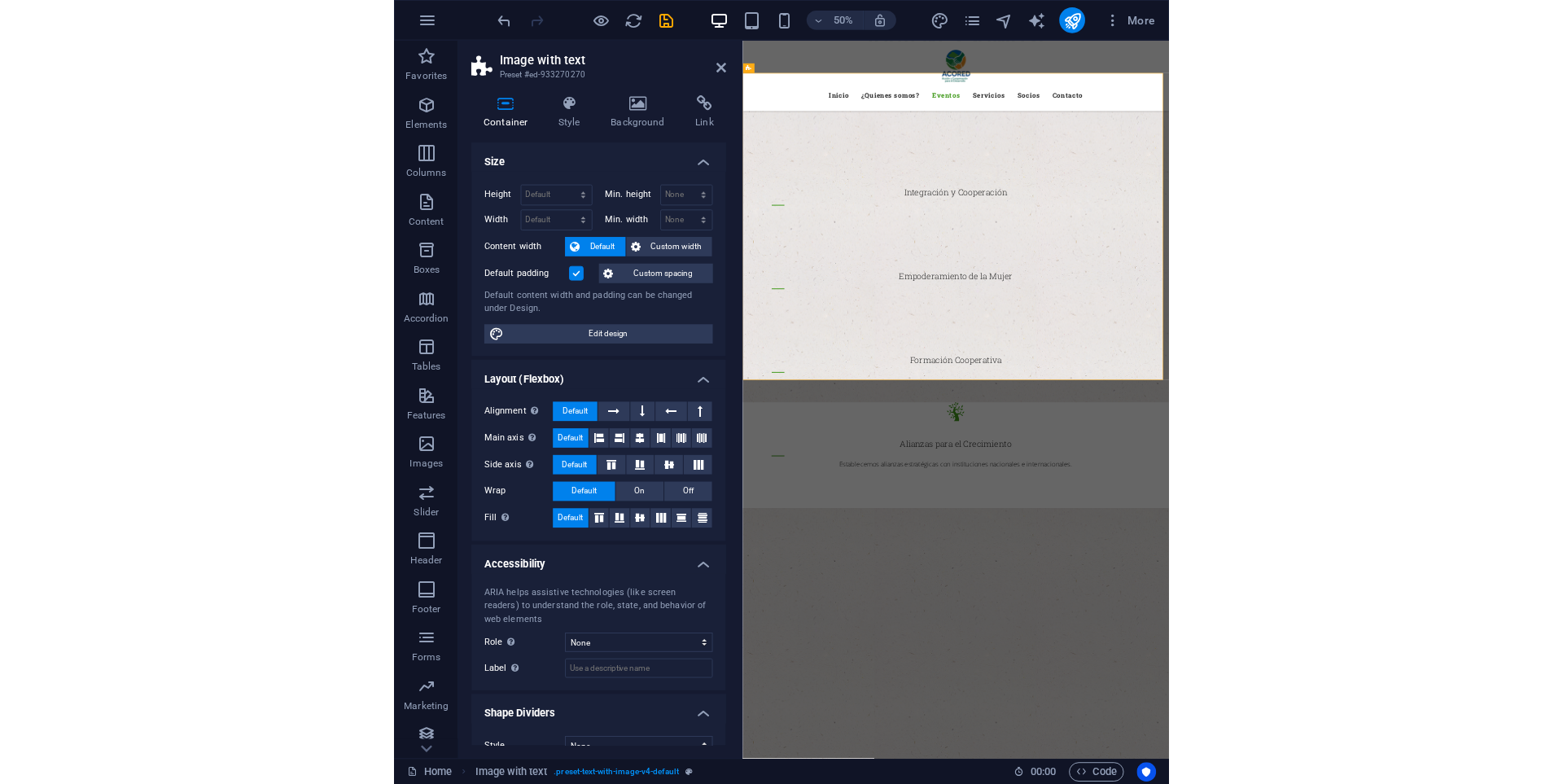
scroll to position [2169, 0]
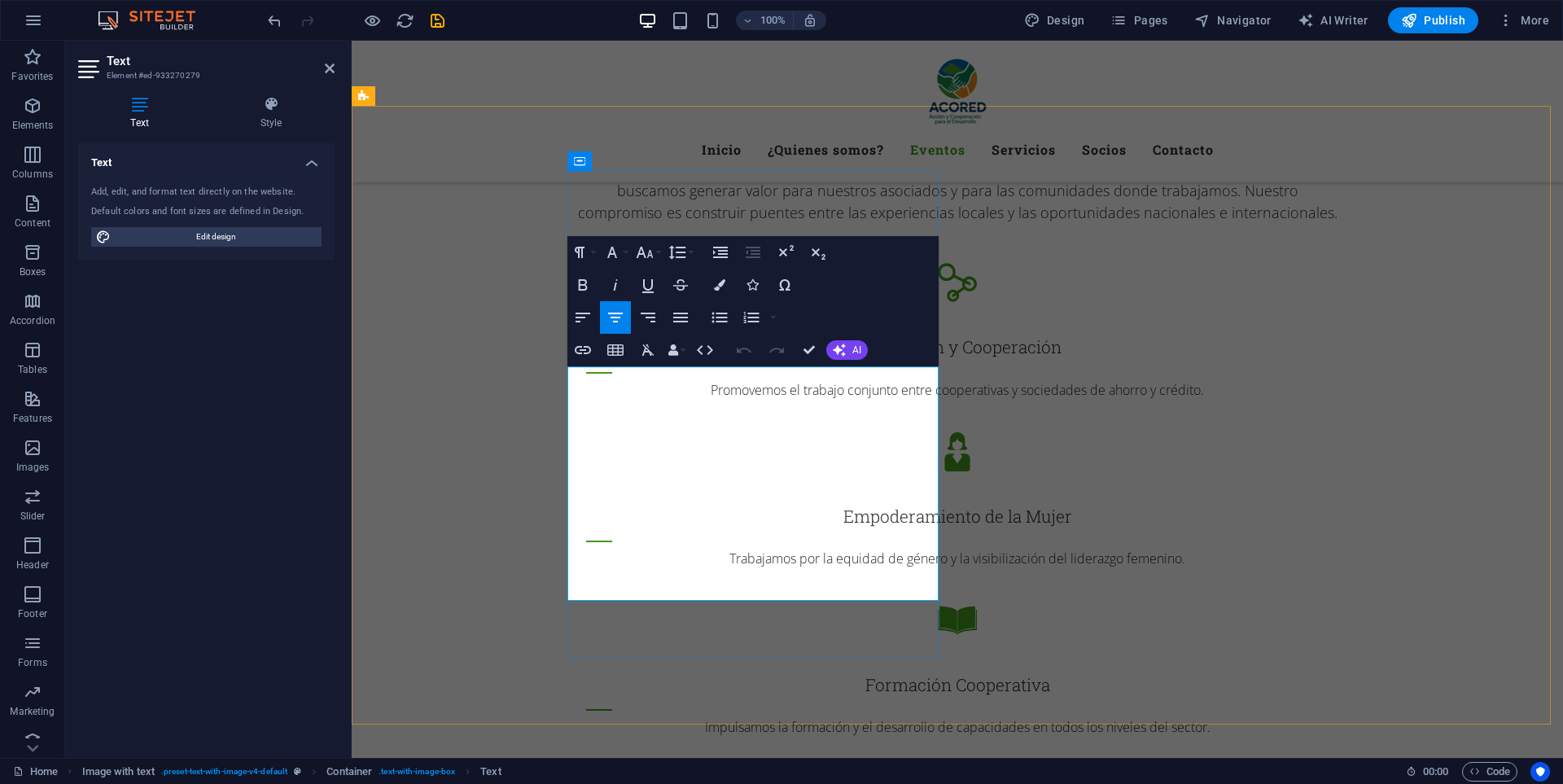
drag, startPoint x: 568, startPoint y: 396, endPoint x: 830, endPoint y: 597, distance: 330.2
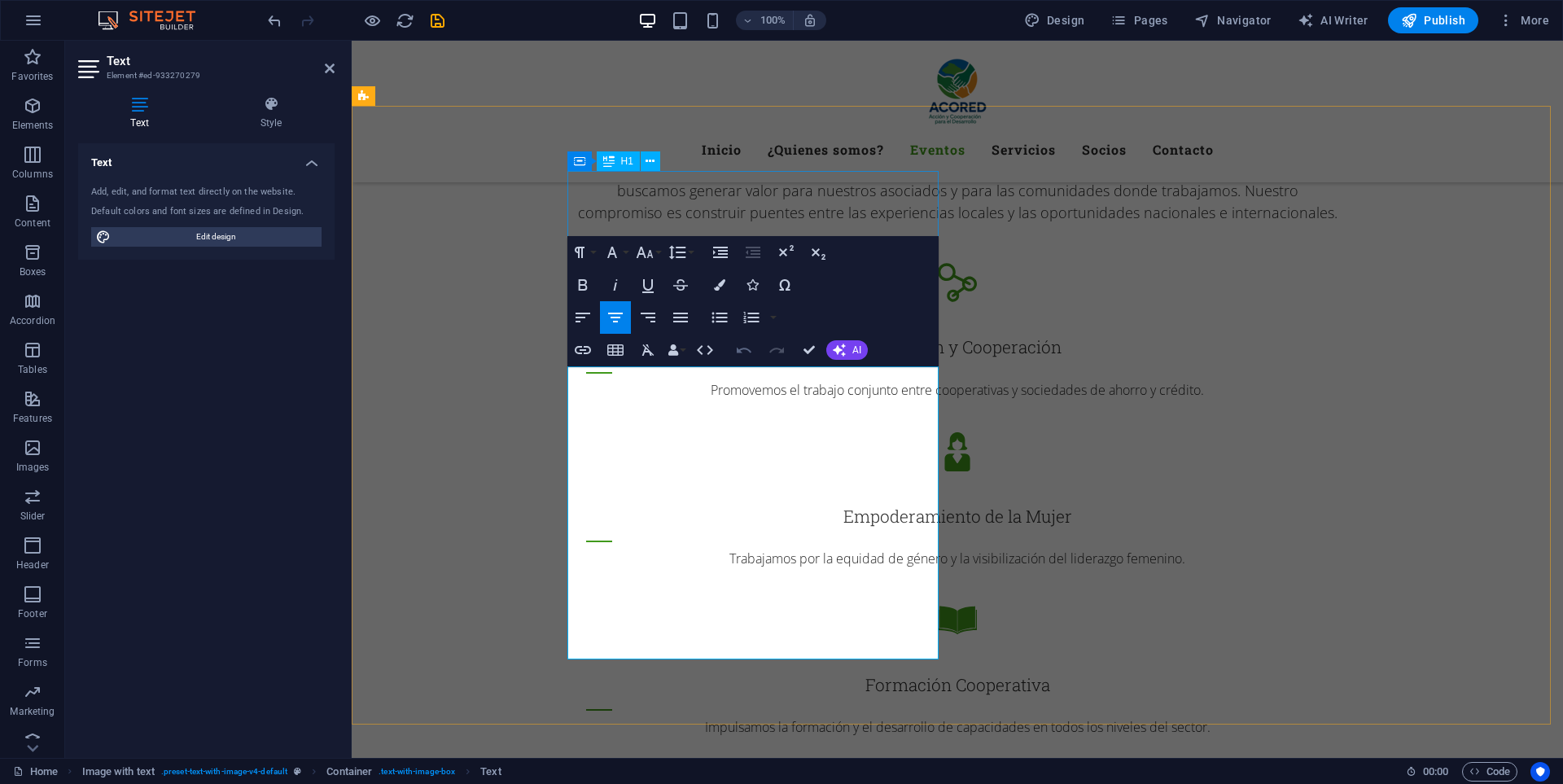
scroll to position [9020, 2]
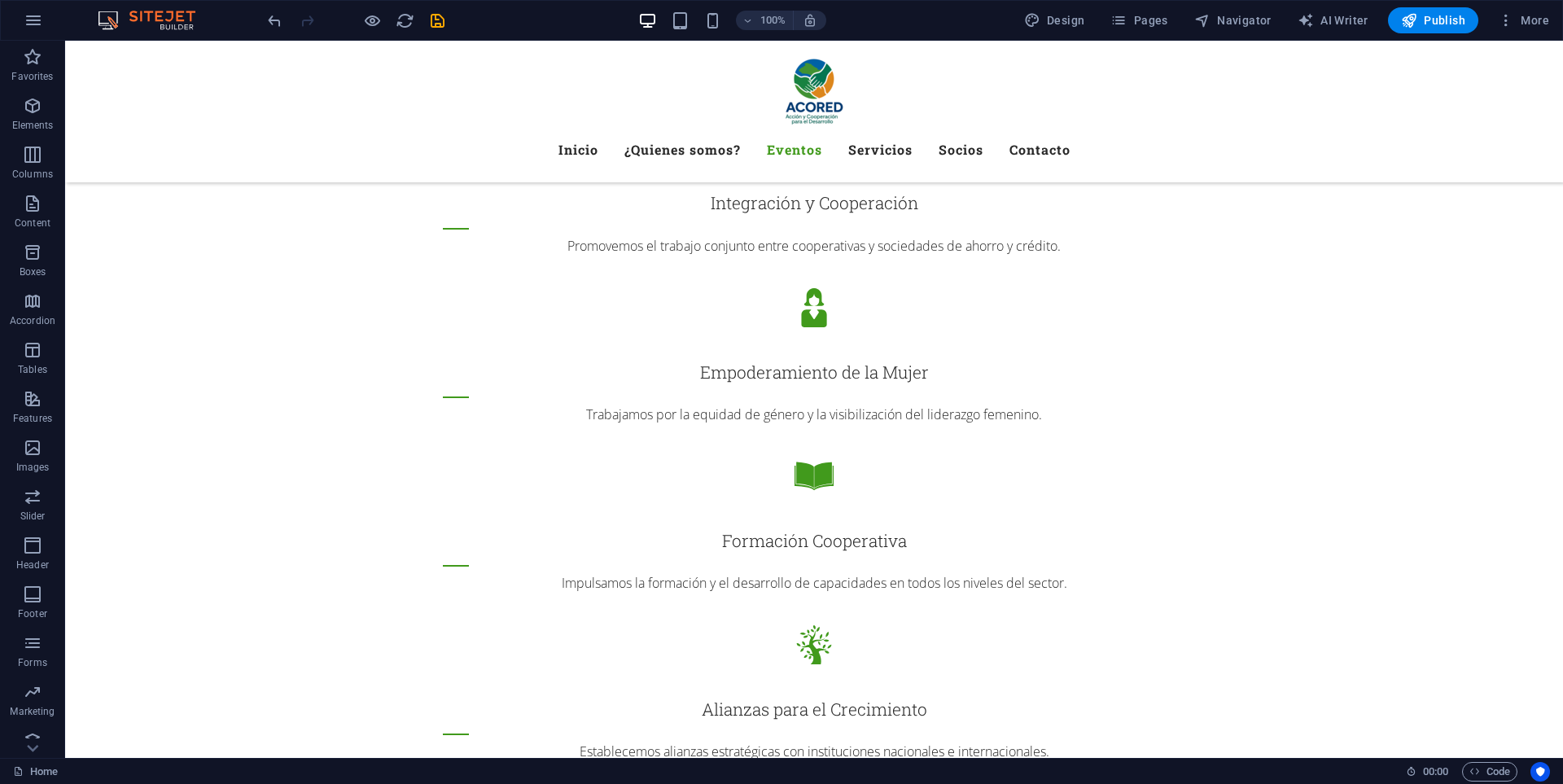
scroll to position [2299, 0]
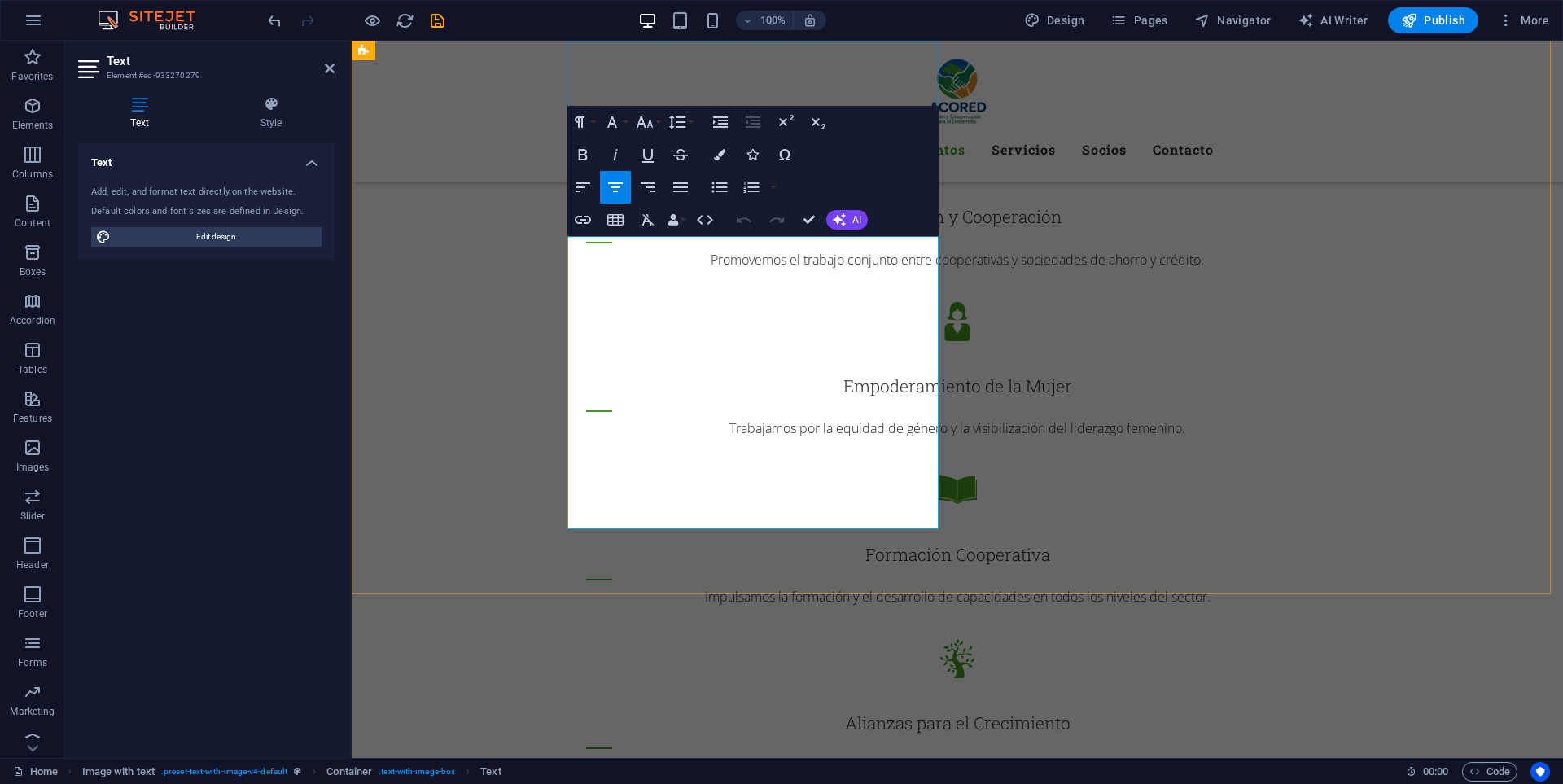
drag, startPoint x: 698, startPoint y: 320, endPoint x: 710, endPoint y: 295, distance: 27.7
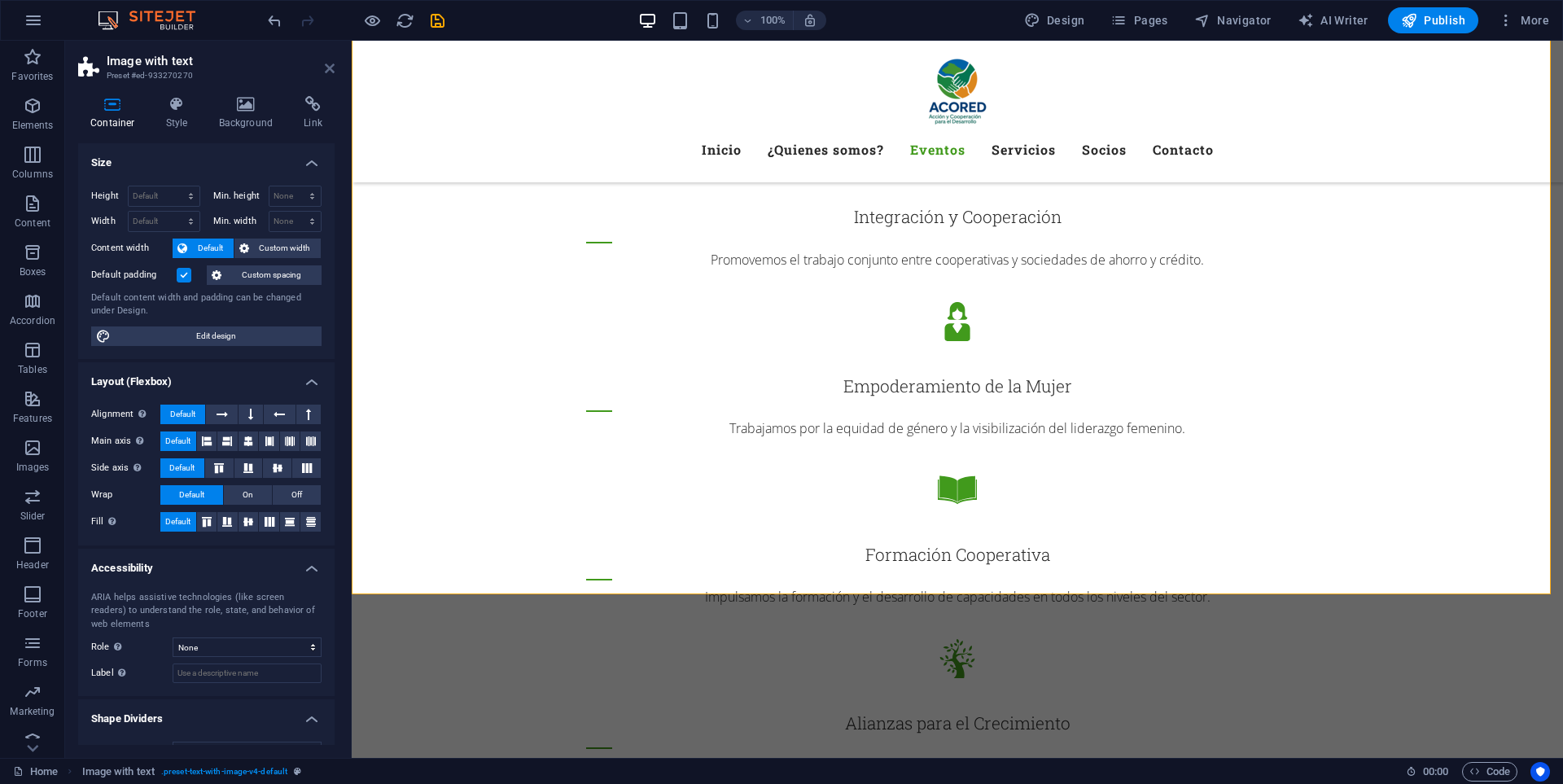
drag, startPoint x: 329, startPoint y: 72, endPoint x: 340, endPoint y: 91, distance: 22.0
click at [329, 72] on icon at bounding box center [330, 68] width 10 height 13
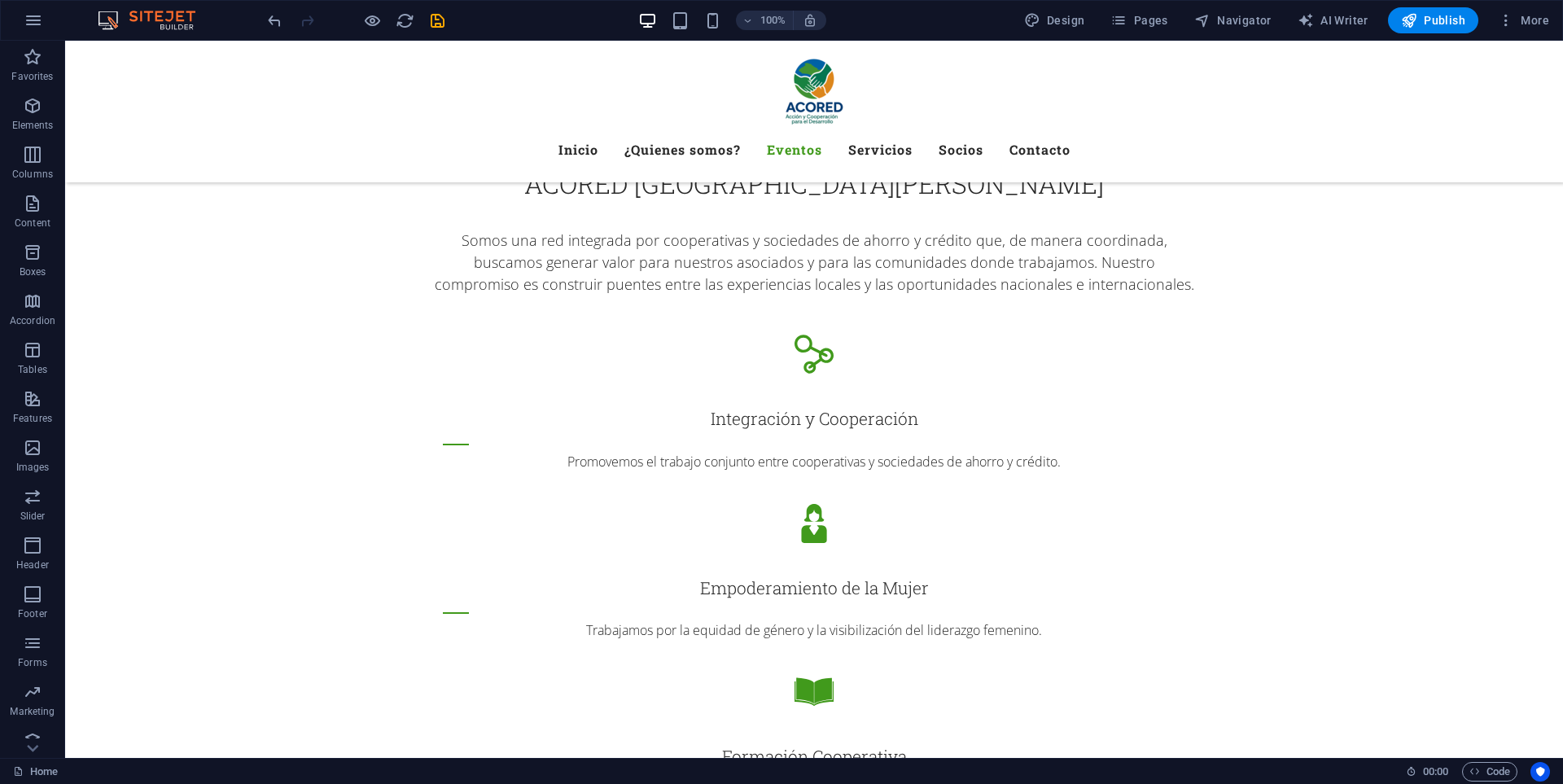
scroll to position [2057, 0]
